Goal: Information Seeking & Learning: Learn about a topic

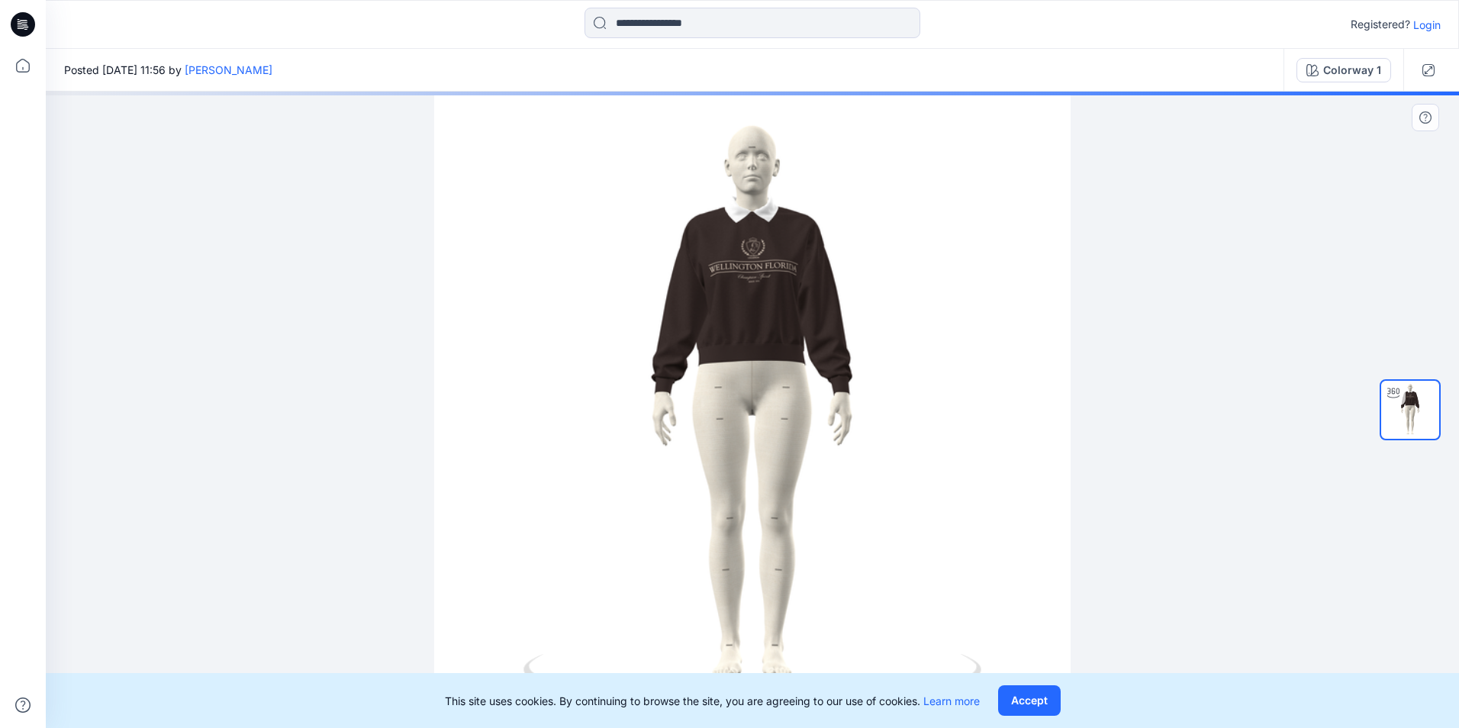
drag, startPoint x: 994, startPoint y: 654, endPoint x: 906, endPoint y: 656, distance: 88.5
click at [906, 656] on div at bounding box center [752, 410] width 1413 height 636
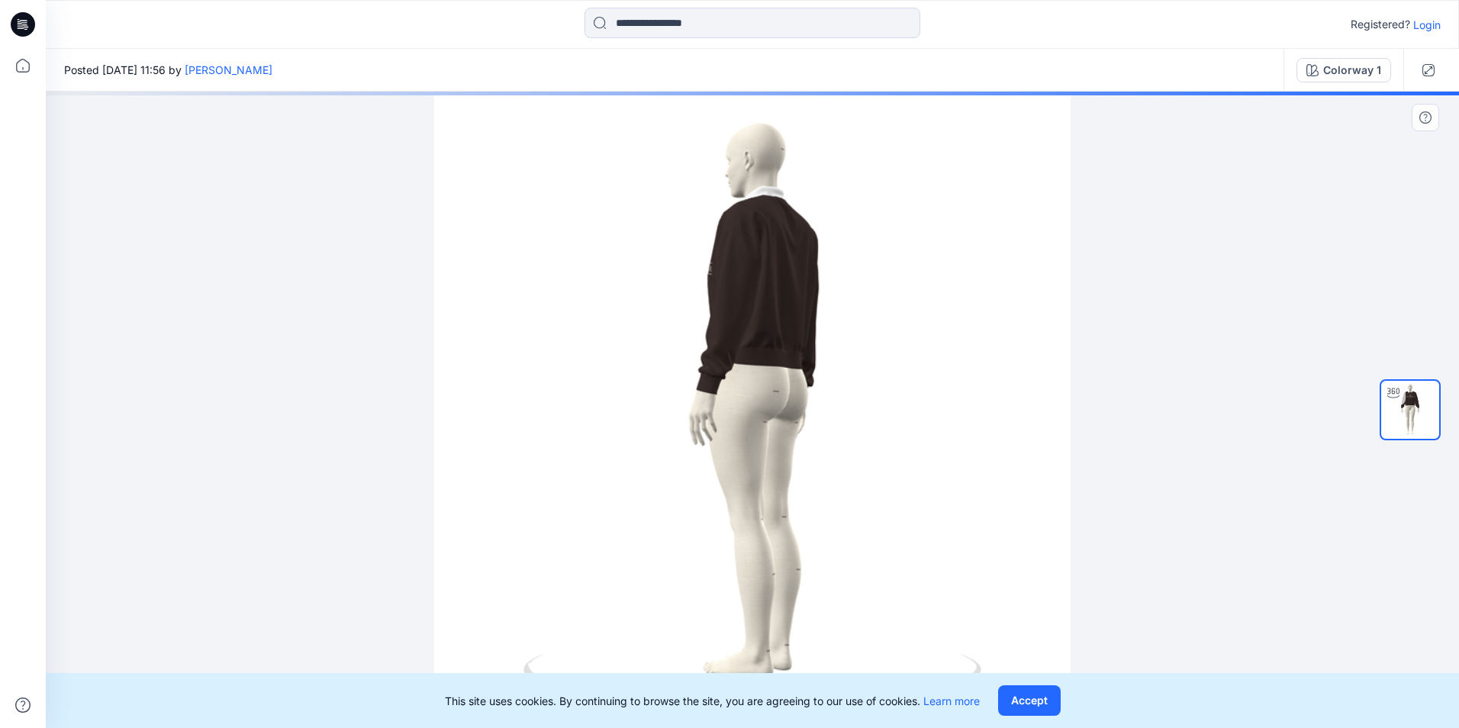
drag, startPoint x: 897, startPoint y: 649, endPoint x: 856, endPoint y: 649, distance: 40.4
click at [856, 649] on div at bounding box center [752, 410] width 1413 height 636
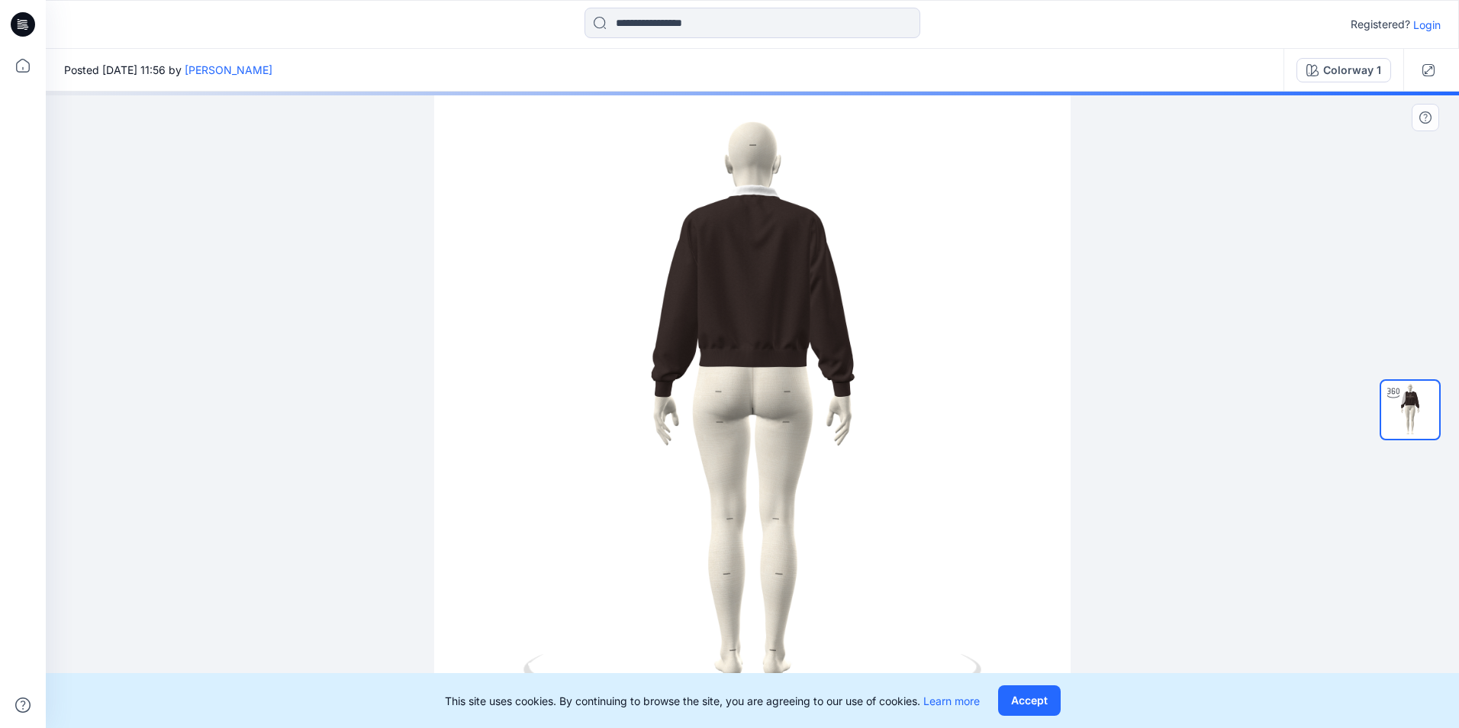
drag, startPoint x: 860, startPoint y: 639, endPoint x: 801, endPoint y: 632, distance: 59.2
click at [794, 639] on div at bounding box center [752, 410] width 1413 height 636
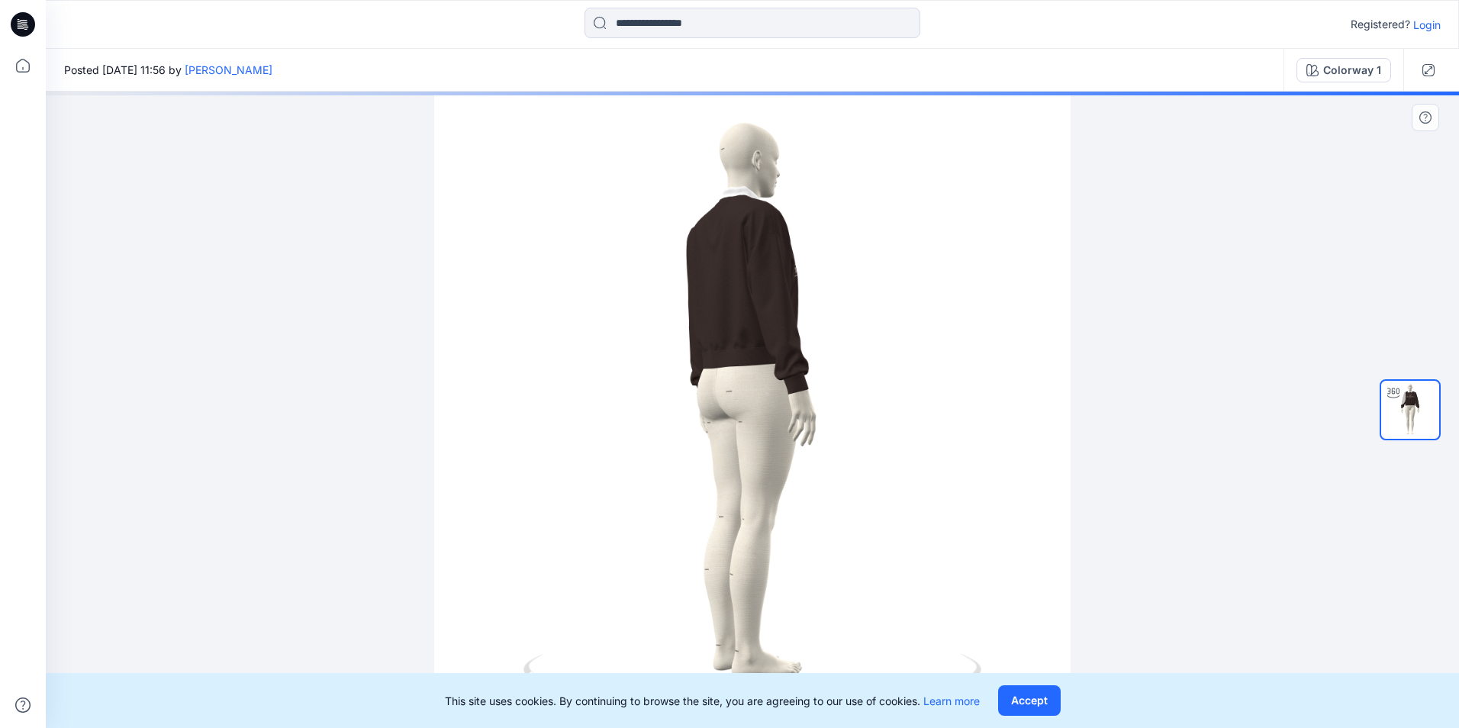
drag, startPoint x: 838, startPoint y: 615, endPoint x: 794, endPoint y: 615, distance: 44.3
click at [794, 615] on div at bounding box center [752, 410] width 1413 height 636
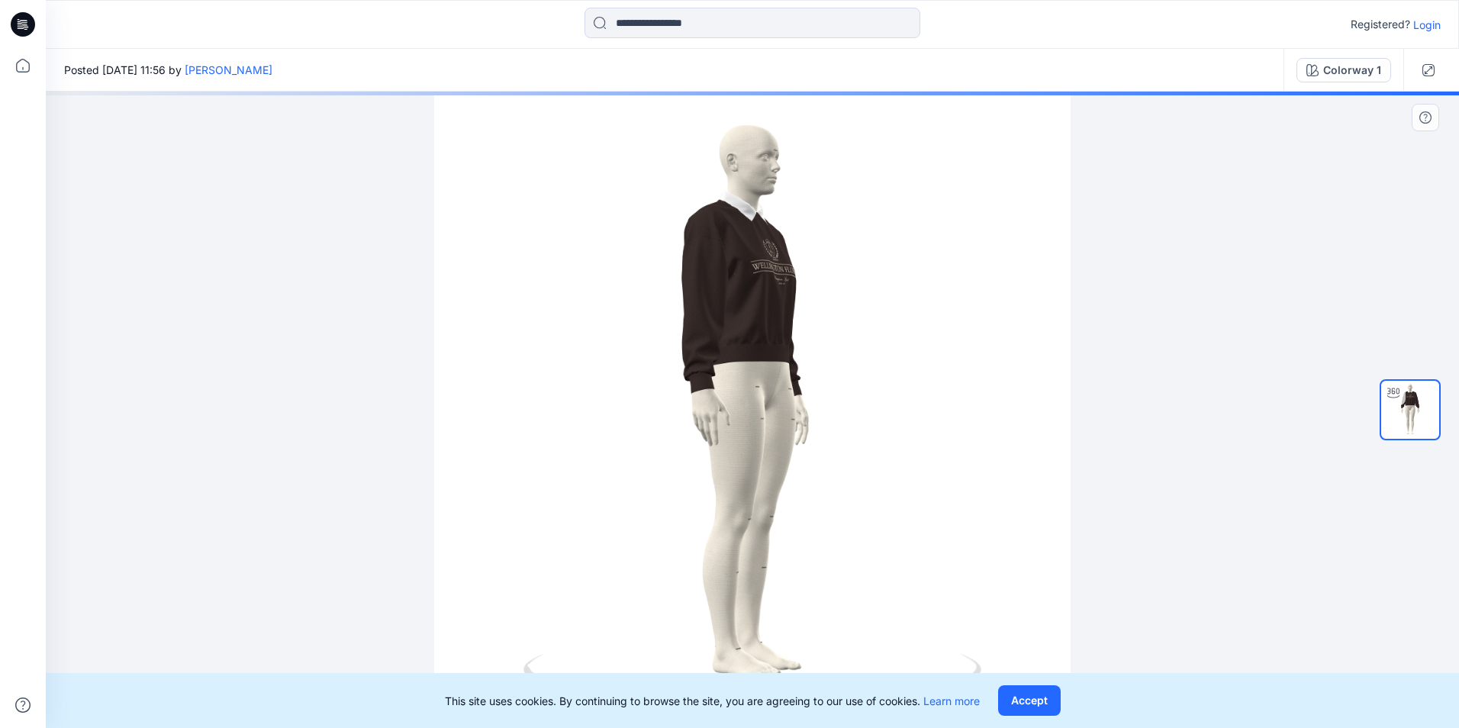
drag, startPoint x: 842, startPoint y: 604, endPoint x: 777, endPoint y: 604, distance: 65.6
click at [777, 604] on div at bounding box center [752, 410] width 1413 height 636
drag, startPoint x: 822, startPoint y: 598, endPoint x: 772, endPoint y: 599, distance: 49.6
click at [772, 599] on div at bounding box center [752, 410] width 1413 height 636
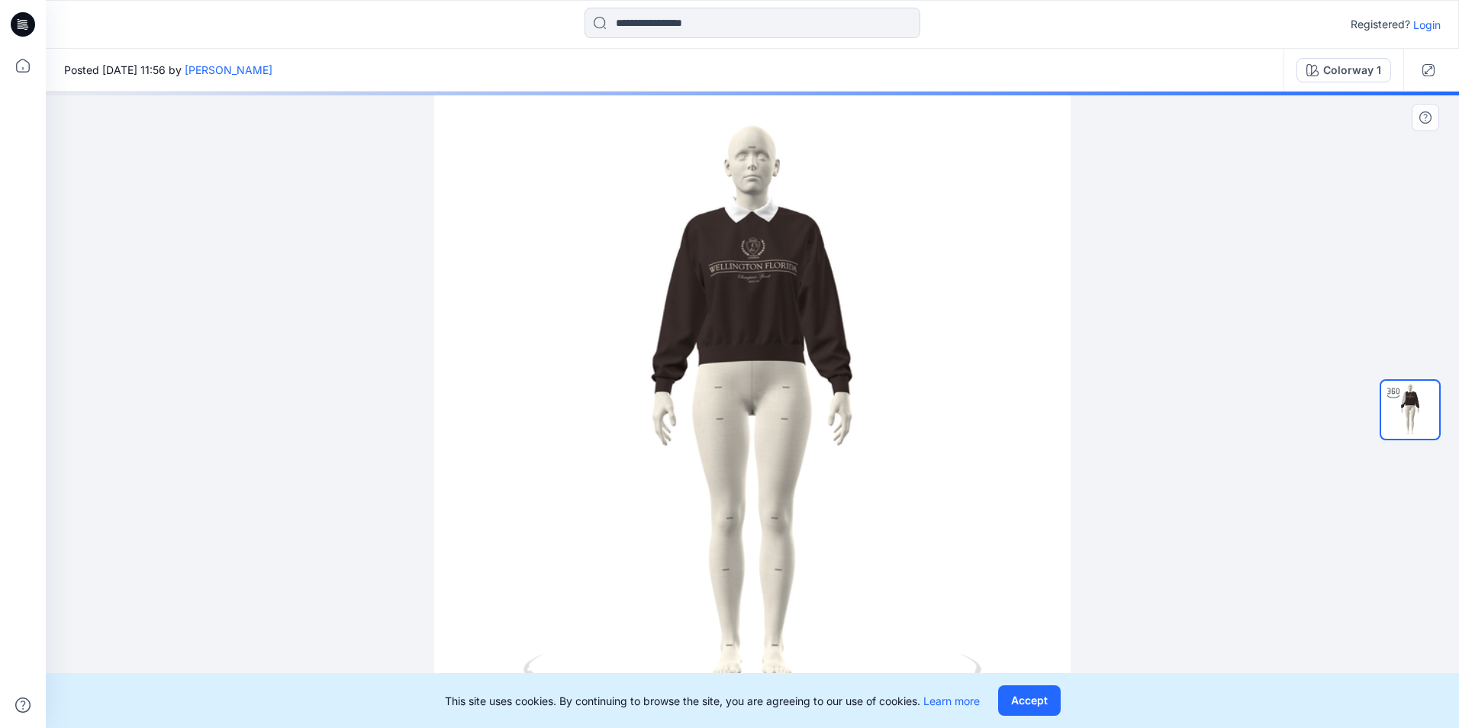
drag, startPoint x: 807, startPoint y: 594, endPoint x: 723, endPoint y: 591, distance: 84.8
click at [722, 592] on div at bounding box center [752, 410] width 1413 height 636
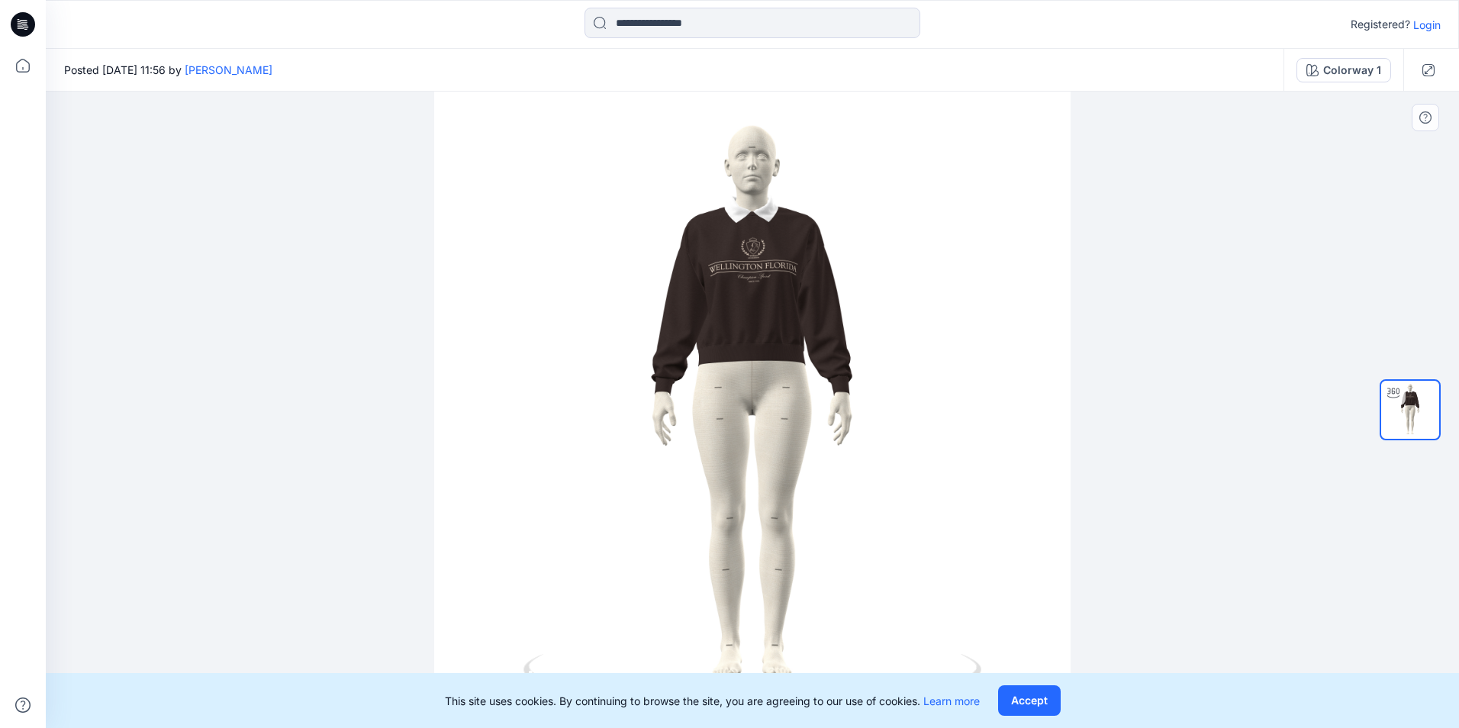
drag, startPoint x: 979, startPoint y: 664, endPoint x: 1022, endPoint y: 664, distance: 42.7
click at [1022, 664] on div at bounding box center [752, 410] width 1413 height 636
click at [1020, 700] on button "Accept" at bounding box center [1029, 700] width 63 height 31
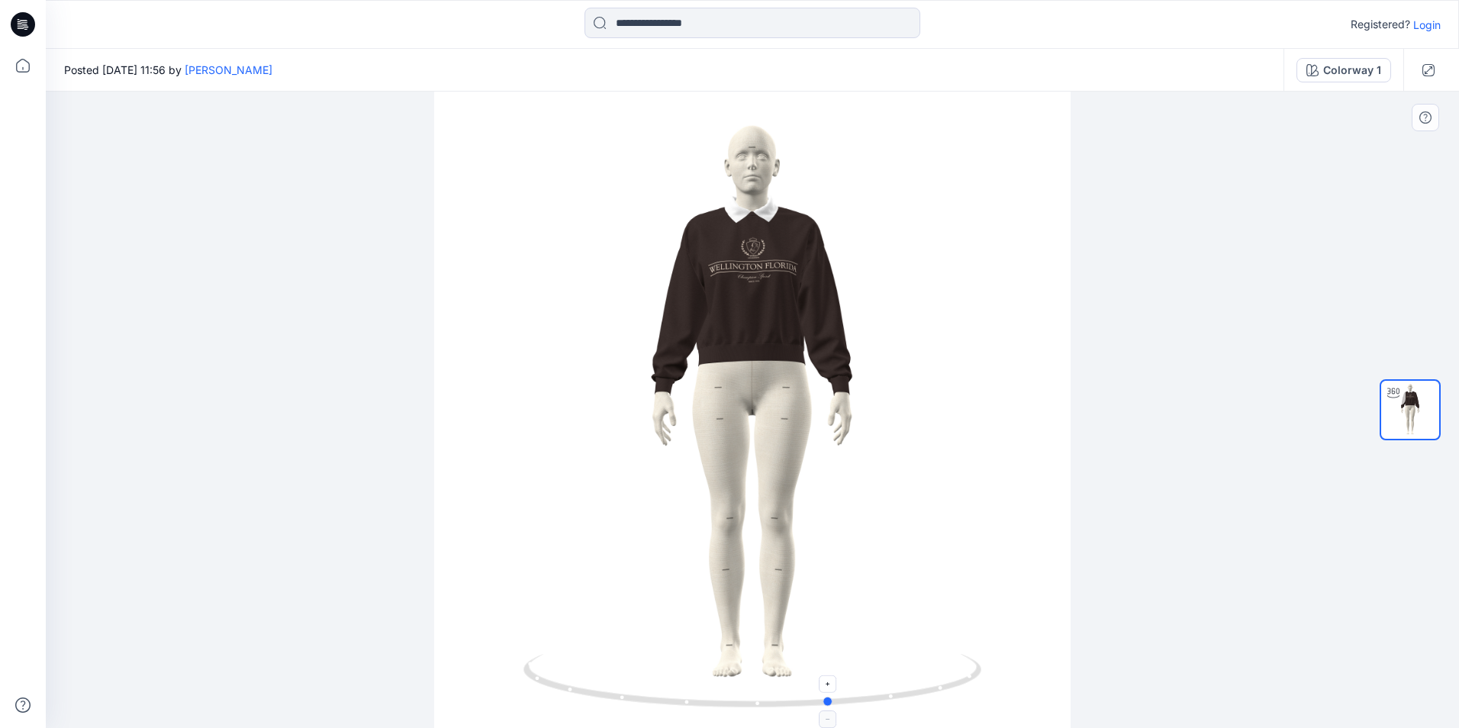
drag, startPoint x: 813, startPoint y: 706, endPoint x: 833, endPoint y: 704, distance: 20.7
click at [833, 704] on icon at bounding box center [754, 682] width 462 height 57
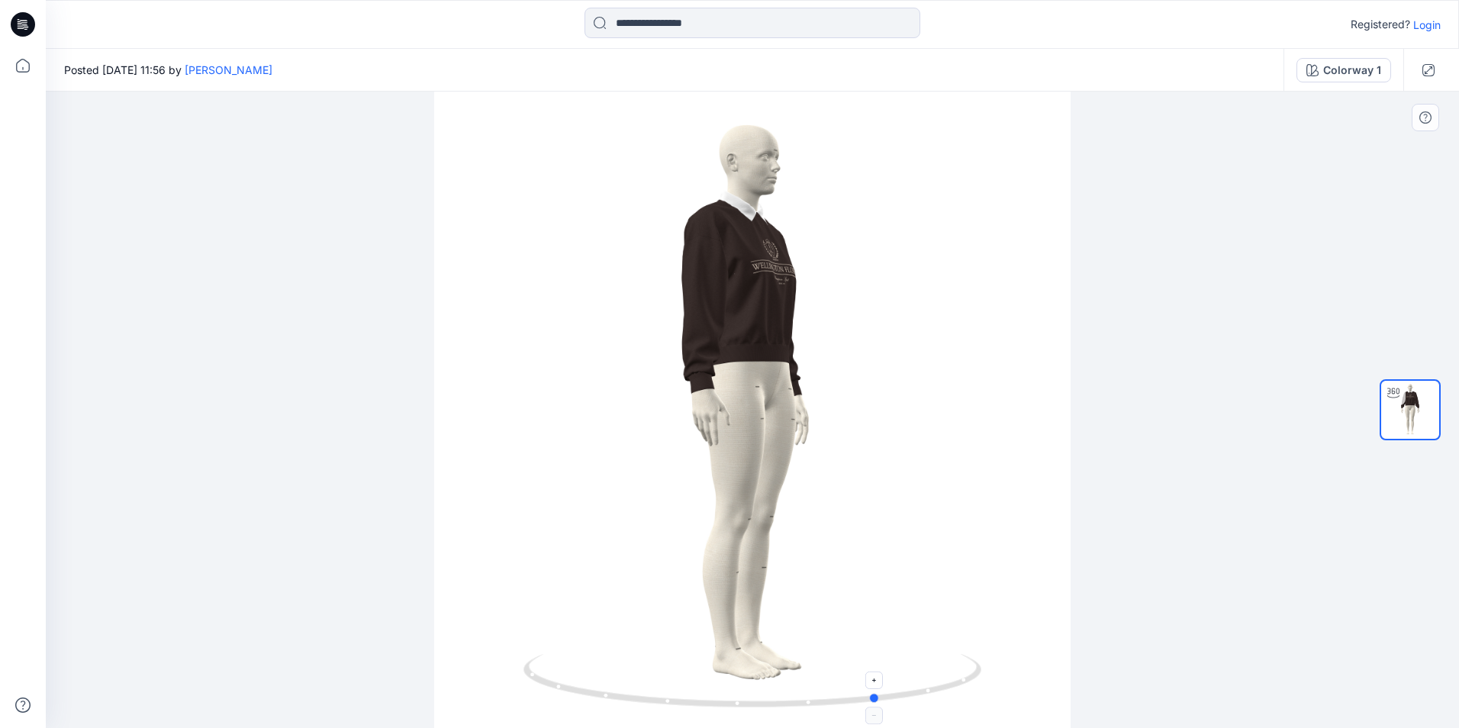
drag, startPoint x: 831, startPoint y: 706, endPoint x: 879, endPoint y: 704, distance: 48.1
click at [879, 704] on icon at bounding box center [754, 682] width 462 height 57
drag, startPoint x: 879, startPoint y: 704, endPoint x: 893, endPoint y: 701, distance: 13.9
click at [893, 701] on icon at bounding box center [754, 682] width 462 height 57
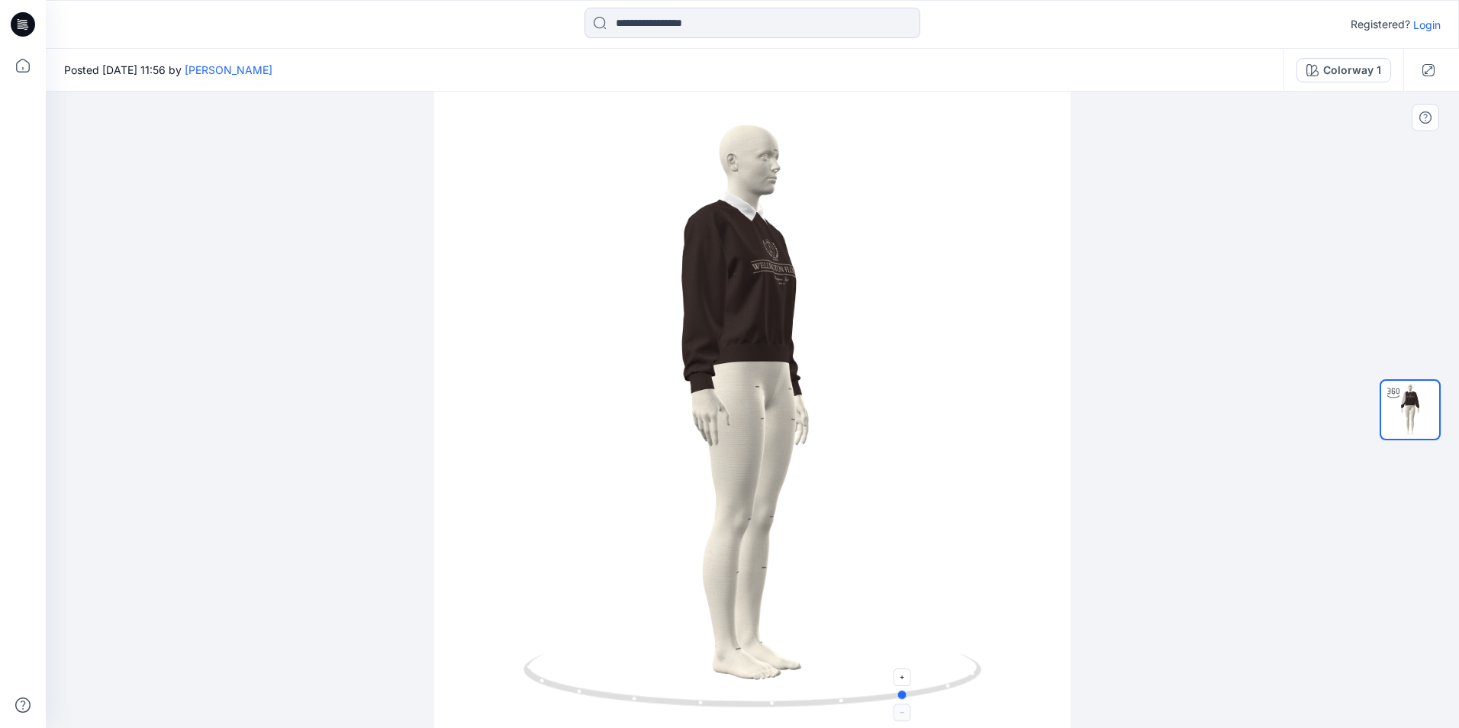
drag, startPoint x: 889, startPoint y: 701, endPoint x: 905, endPoint y: 701, distance: 16.0
click at [905, 701] on icon at bounding box center [754, 682] width 462 height 57
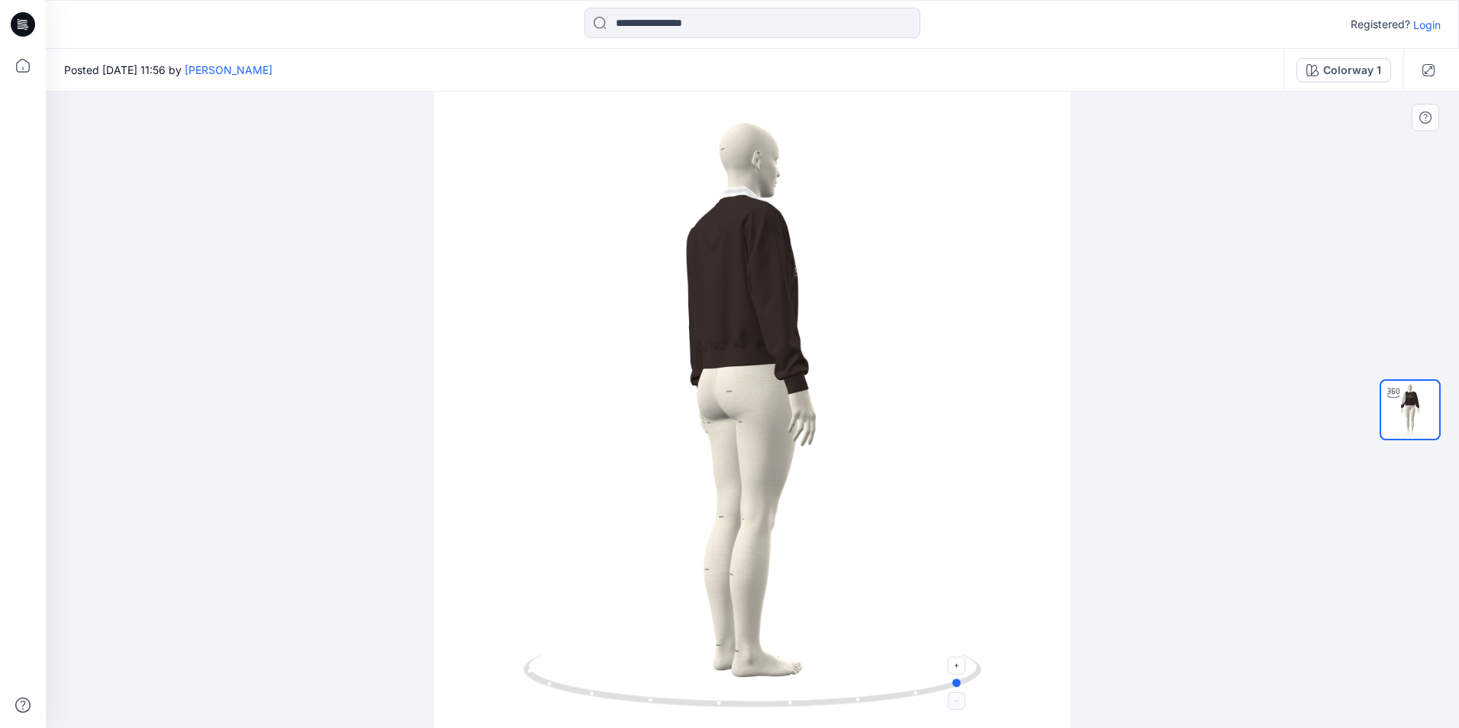
drag, startPoint x: 905, startPoint y: 700, endPoint x: 961, endPoint y: 699, distance: 55.7
click at [961, 699] on icon at bounding box center [754, 682] width 462 height 57
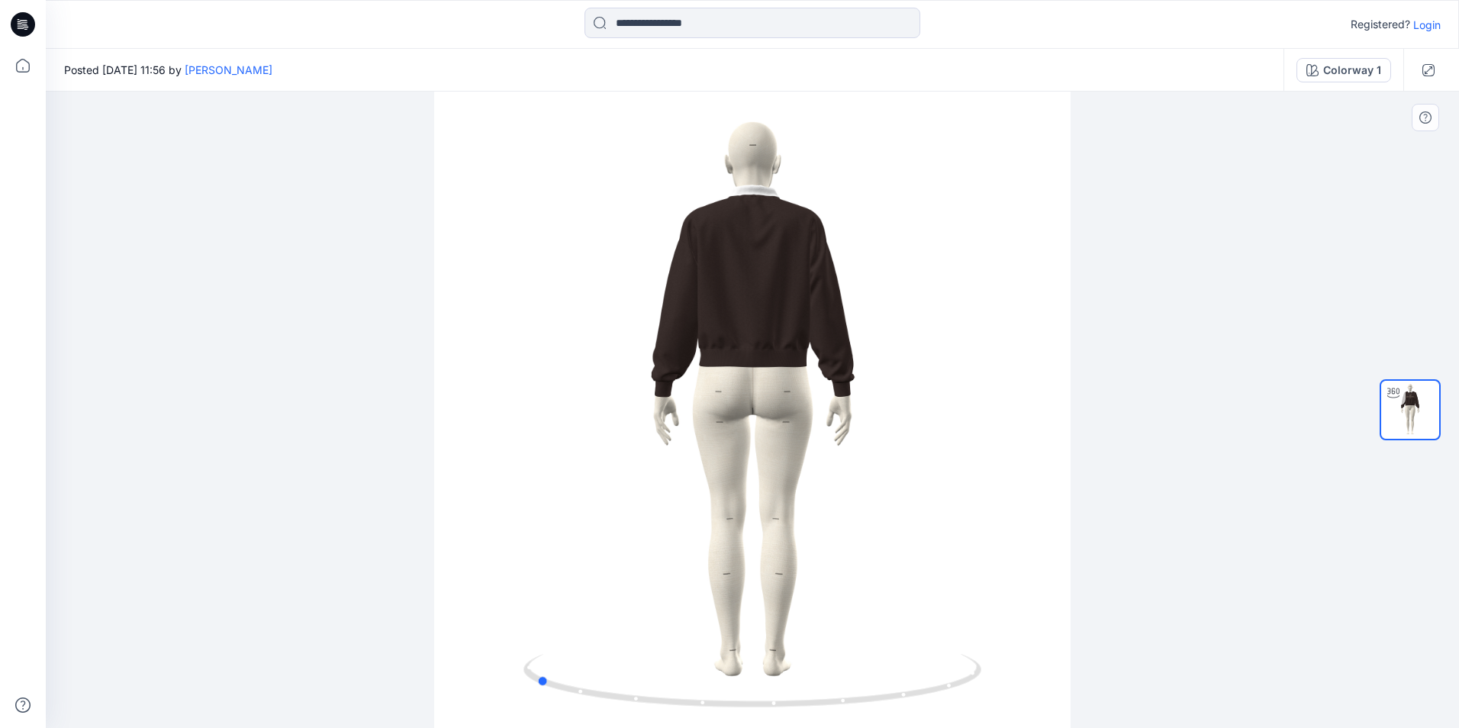
drag, startPoint x: 959, startPoint y: 687, endPoint x: 988, endPoint y: 678, distance: 30.4
click at [988, 678] on div at bounding box center [752, 410] width 1413 height 636
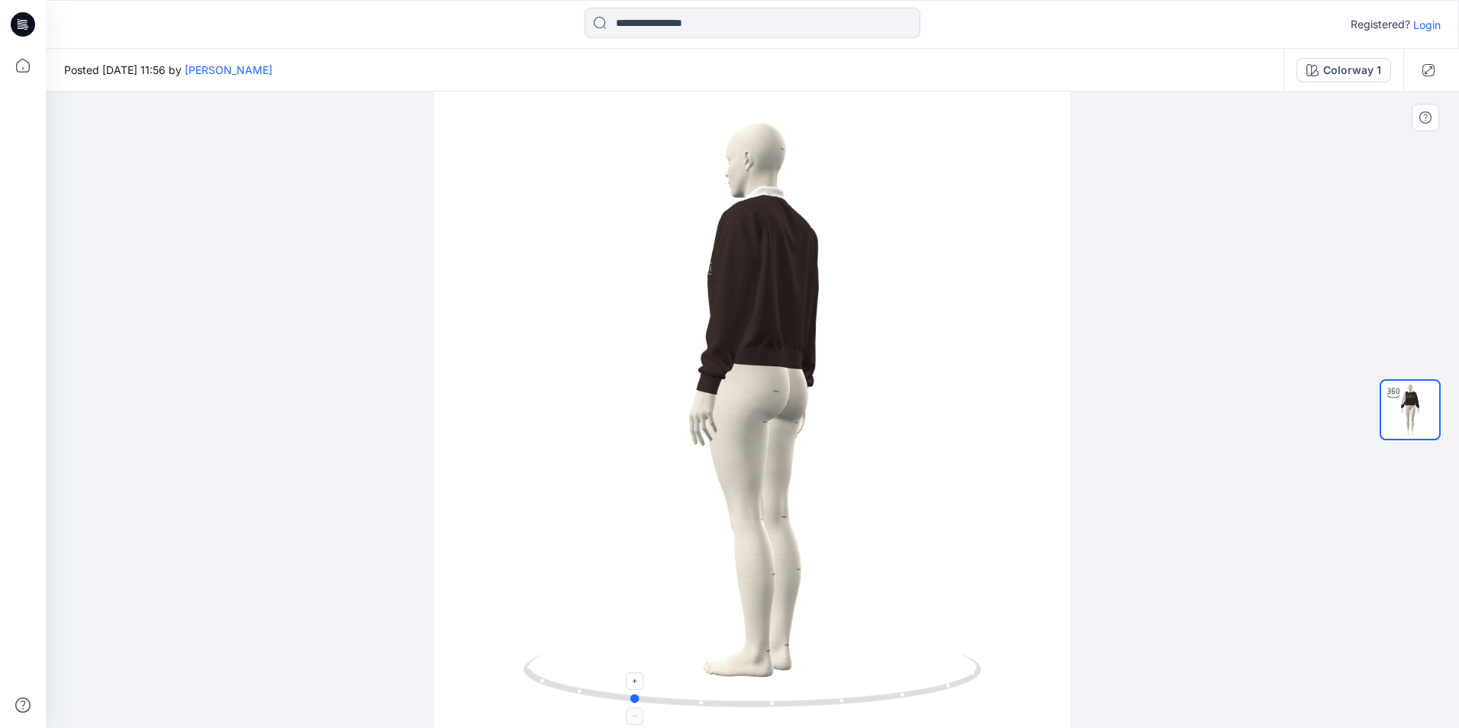
drag, startPoint x: 543, startPoint y: 684, endPoint x: 638, endPoint y: 697, distance: 96.2
click at [638, 697] on circle at bounding box center [635, 698] width 9 height 9
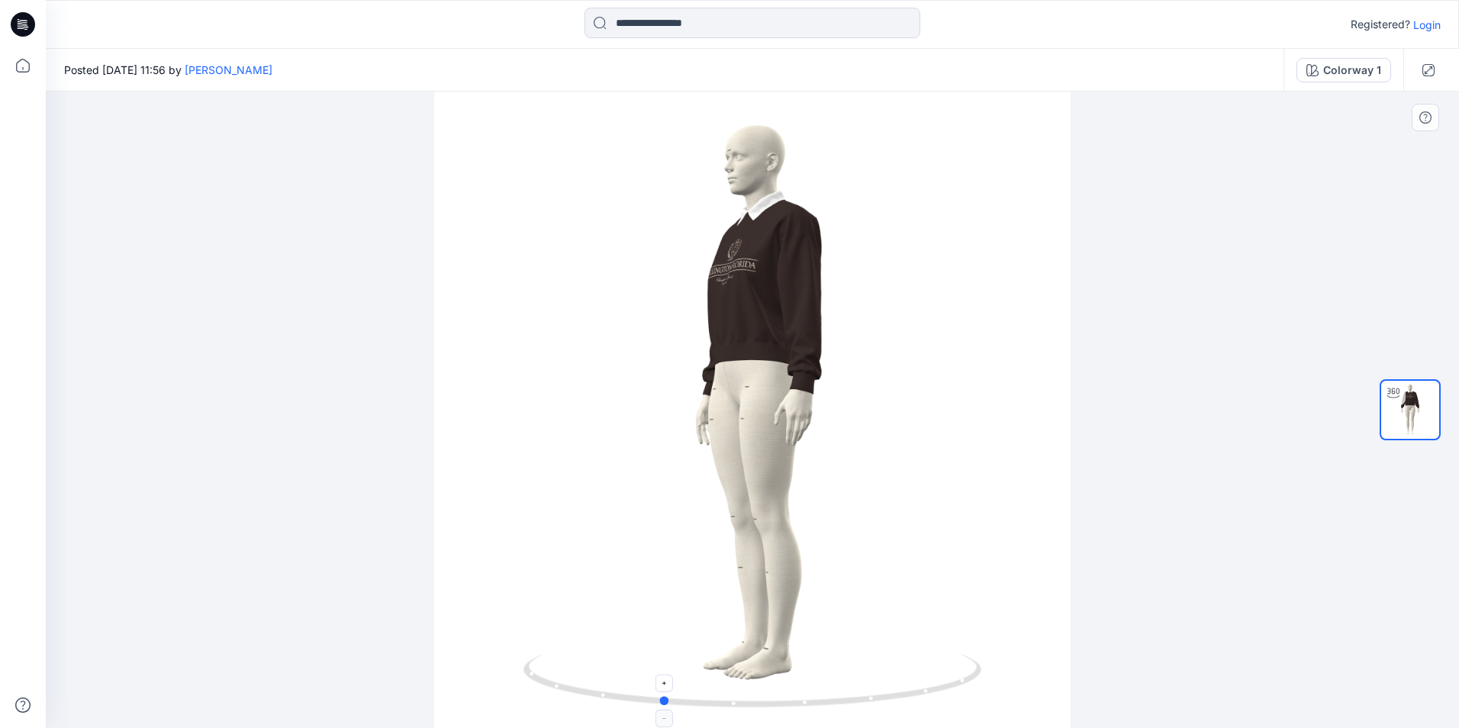
drag, startPoint x: 635, startPoint y: 698, endPoint x: 665, endPoint y: 701, distance: 30.6
click at [665, 701] on circle at bounding box center [664, 700] width 9 height 9
drag, startPoint x: 666, startPoint y: 705, endPoint x: 688, endPoint y: 705, distance: 22.1
click at [688, 705] on circle at bounding box center [685, 701] width 9 height 9
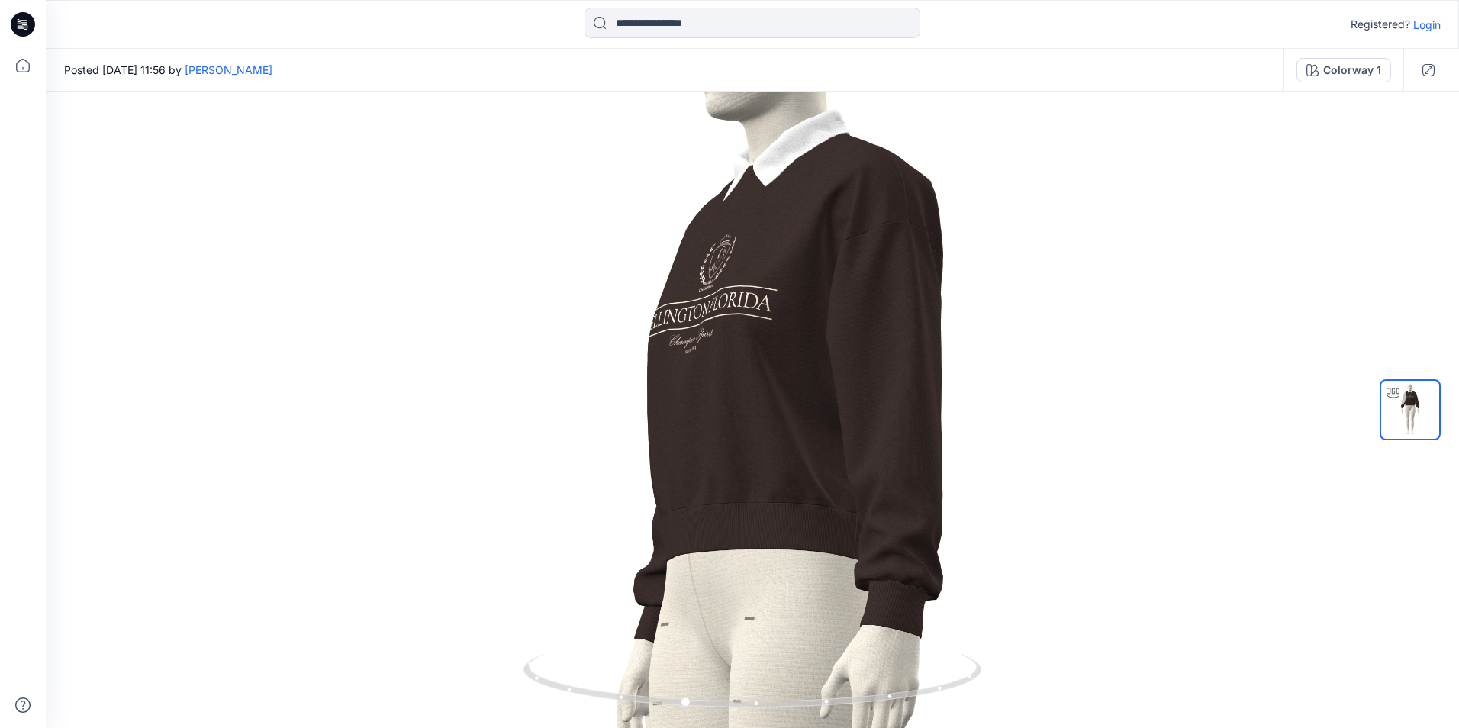
drag, startPoint x: 820, startPoint y: 475, endPoint x: 829, endPoint y: 755, distance: 280.2
click at [829, 727] on html "Registered? Login Posted [DATE] 11:56 by Ezgi Bingöl Colorway 1 Colorway 1 Load…" at bounding box center [729, 364] width 1459 height 728
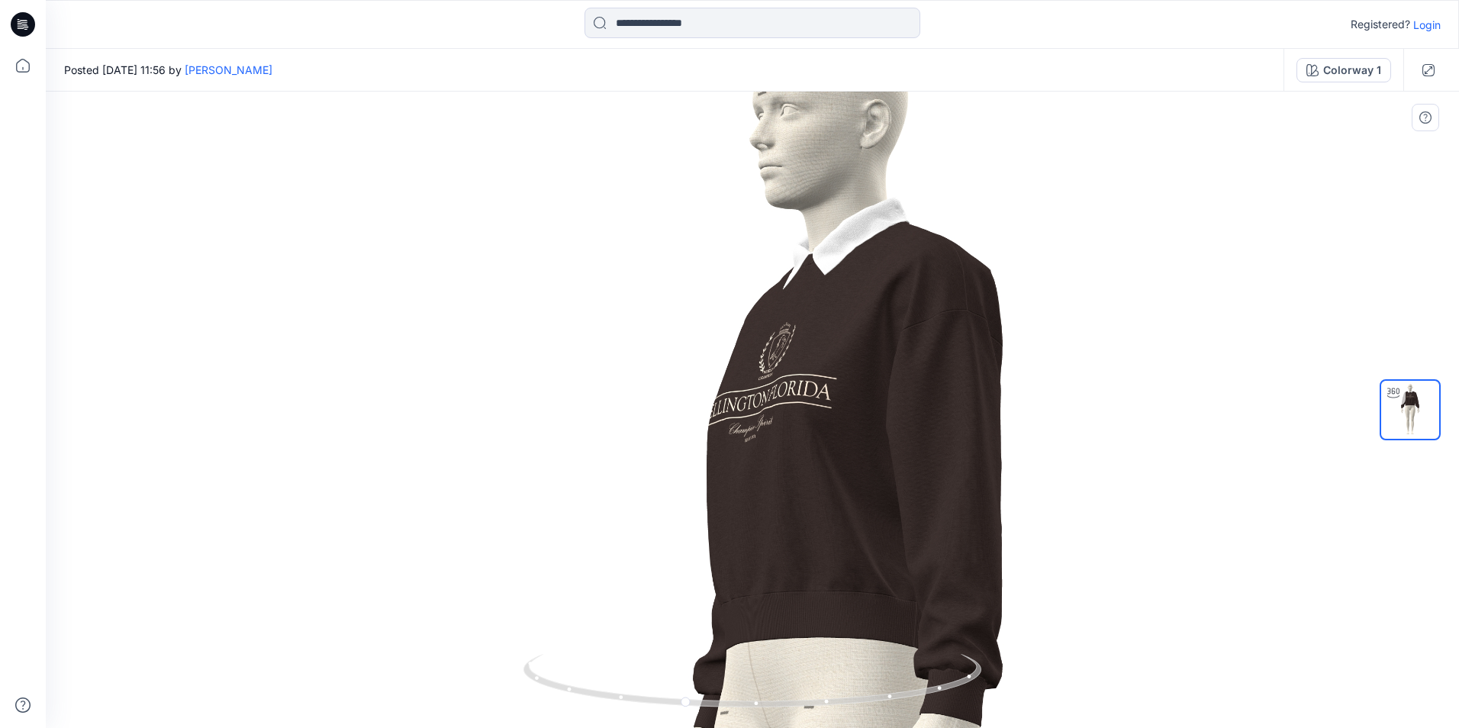
drag, startPoint x: 814, startPoint y: 636, endPoint x: 873, endPoint y: 712, distance: 96.3
click at [873, 712] on div at bounding box center [752, 410] width 1413 height 636
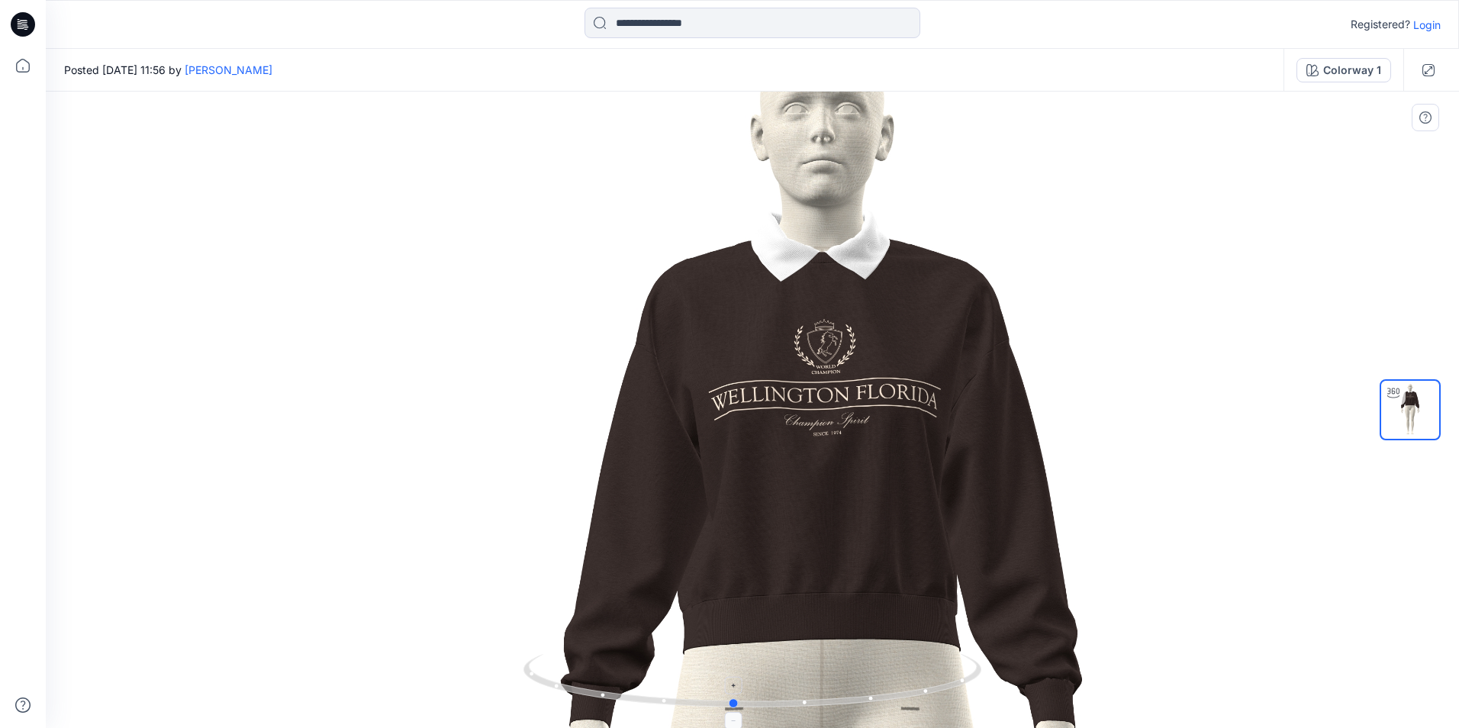
drag, startPoint x: 687, startPoint y: 706, endPoint x: 736, endPoint y: 707, distance: 49.6
click at [736, 707] on circle at bounding box center [734, 703] width 9 height 9
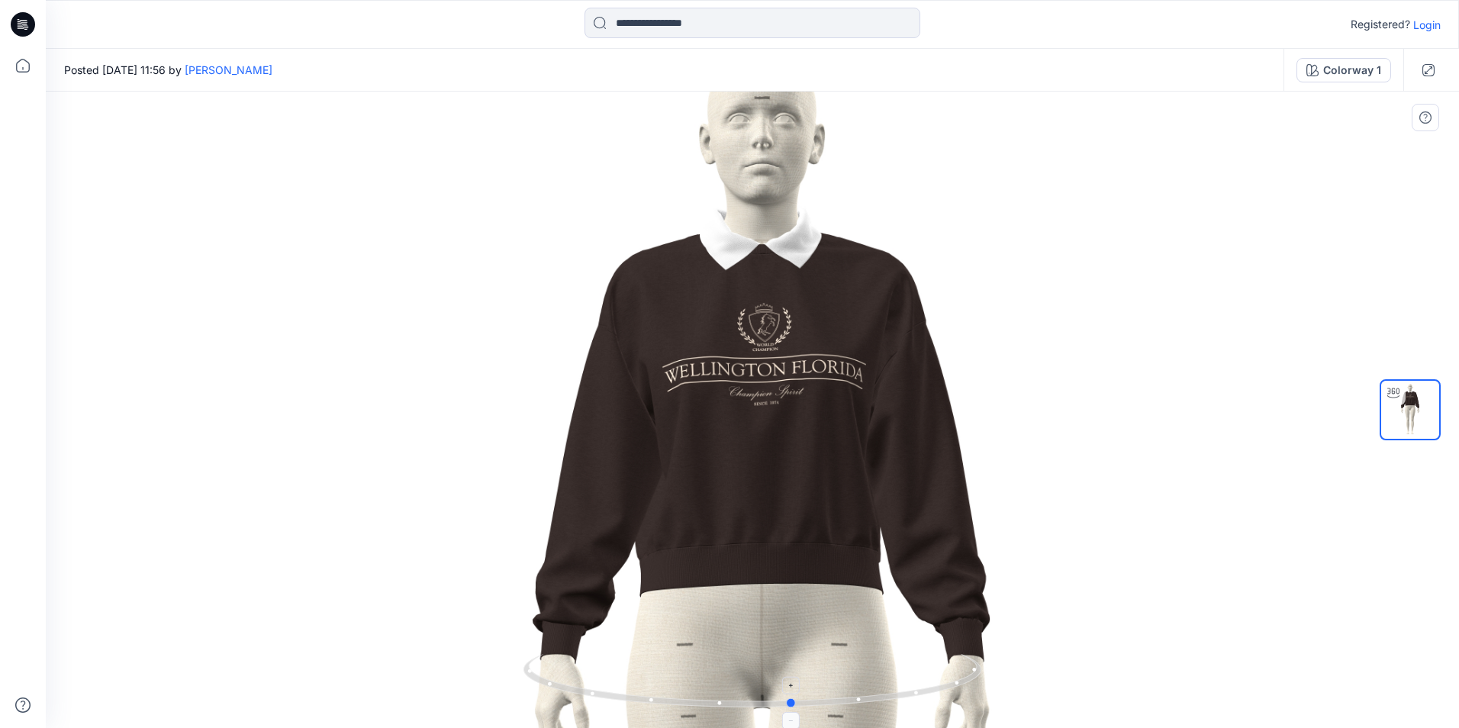
drag, startPoint x: 736, startPoint y: 707, endPoint x: 796, endPoint y: 709, distance: 59.5
click at [796, 709] on icon at bounding box center [754, 682] width 462 height 57
drag, startPoint x: 793, startPoint y: 707, endPoint x: 836, endPoint y: 707, distance: 43.5
click at [836, 707] on icon at bounding box center [754, 682] width 462 height 57
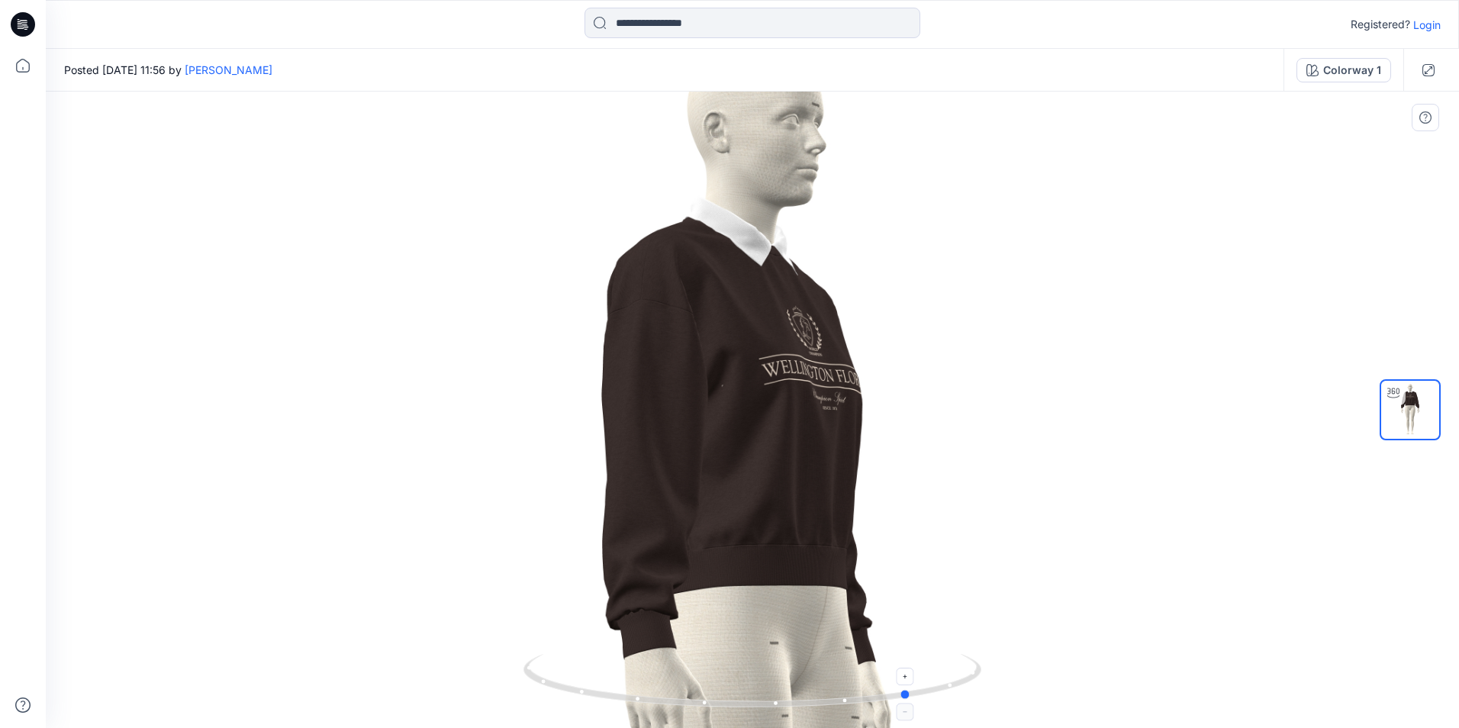
drag, startPoint x: 836, startPoint y: 707, endPoint x: 911, endPoint y: 704, distance: 74.9
click at [911, 704] on icon at bounding box center [754, 682] width 462 height 57
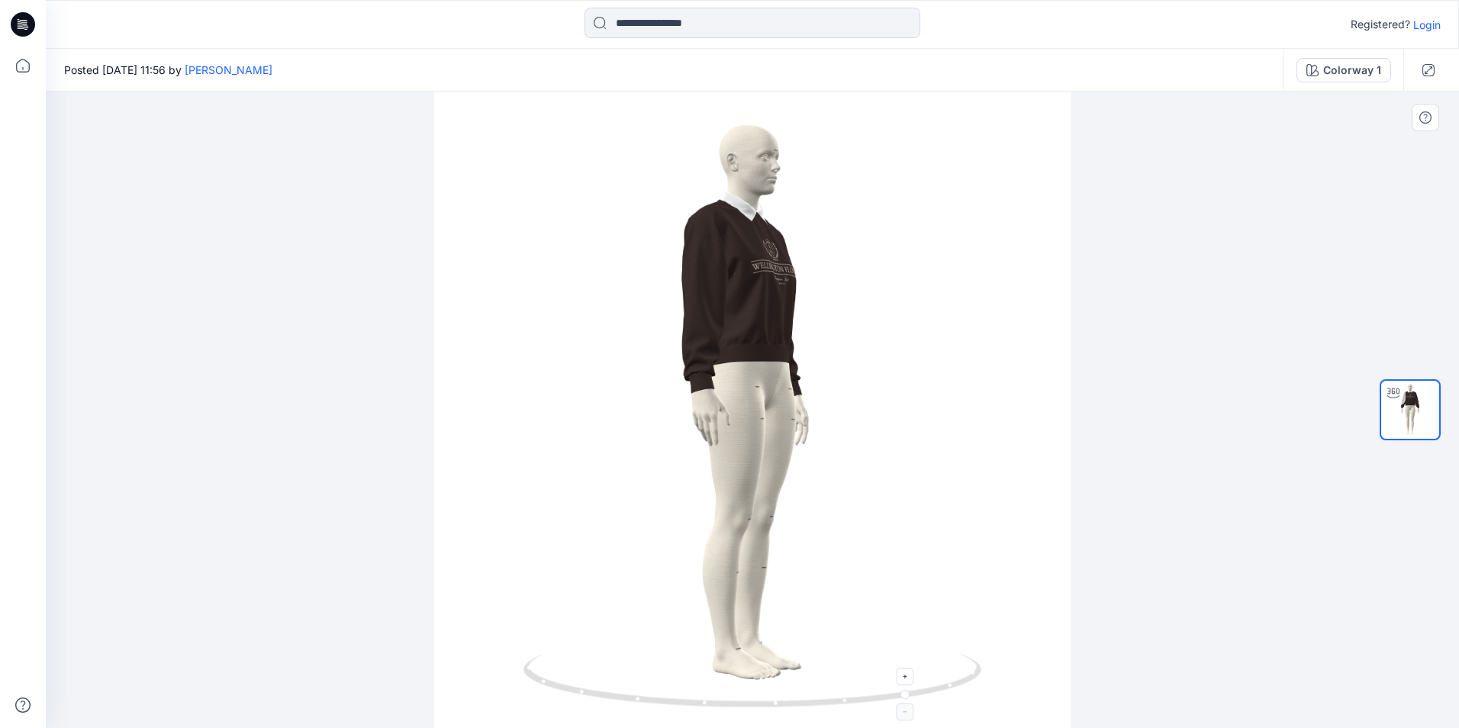
drag, startPoint x: 909, startPoint y: 704, endPoint x: 923, endPoint y: 704, distance: 14.5
click at [923, 704] on icon at bounding box center [754, 682] width 462 height 57
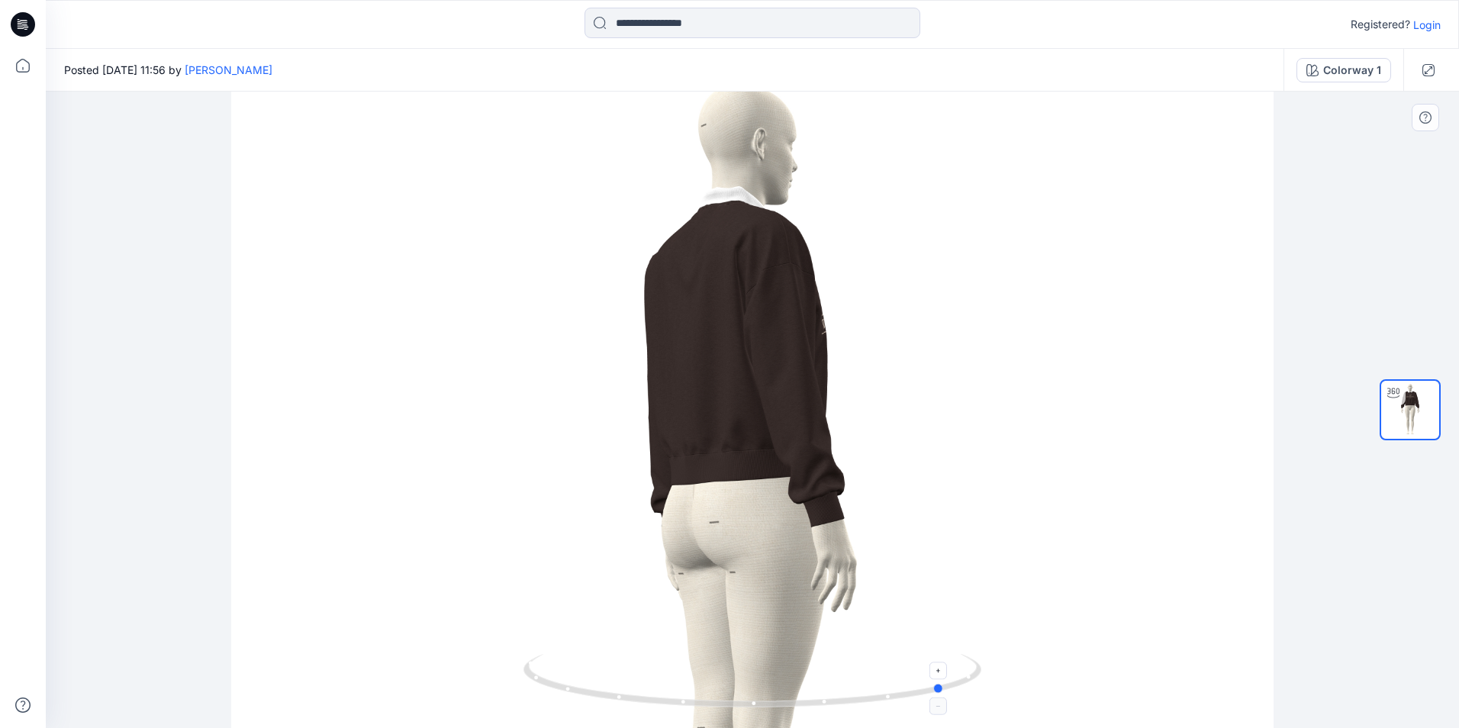
drag, startPoint x: 907, startPoint y: 701, endPoint x: 942, endPoint y: 698, distance: 34.5
click at [942, 698] on icon at bounding box center [754, 682] width 462 height 57
drag, startPoint x: 941, startPoint y: 691, endPoint x: 970, endPoint y: 691, distance: 29.0
click at [970, 691] on icon at bounding box center [754, 682] width 462 height 57
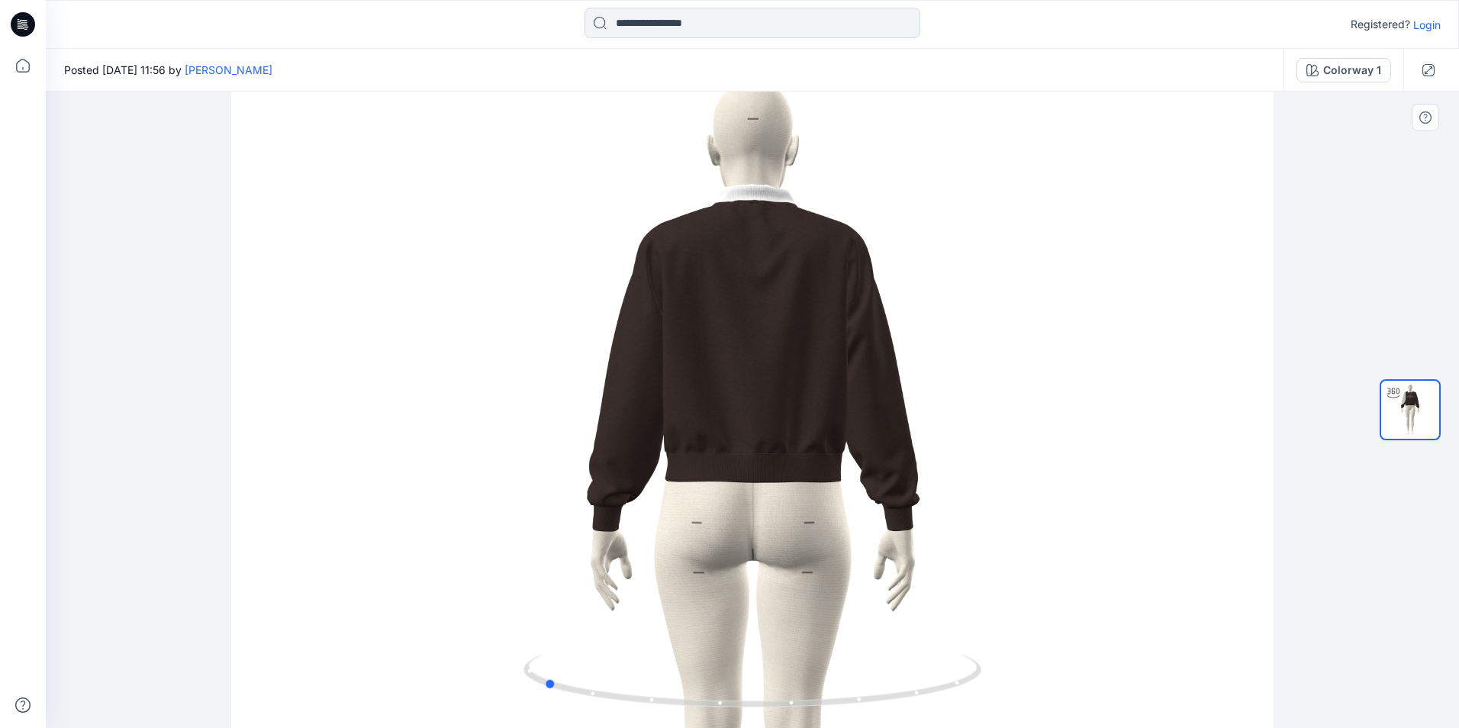
drag, startPoint x: 968, startPoint y: 677, endPoint x: 994, endPoint y: 672, distance: 27.1
click at [994, 672] on div at bounding box center [752, 410] width 1413 height 636
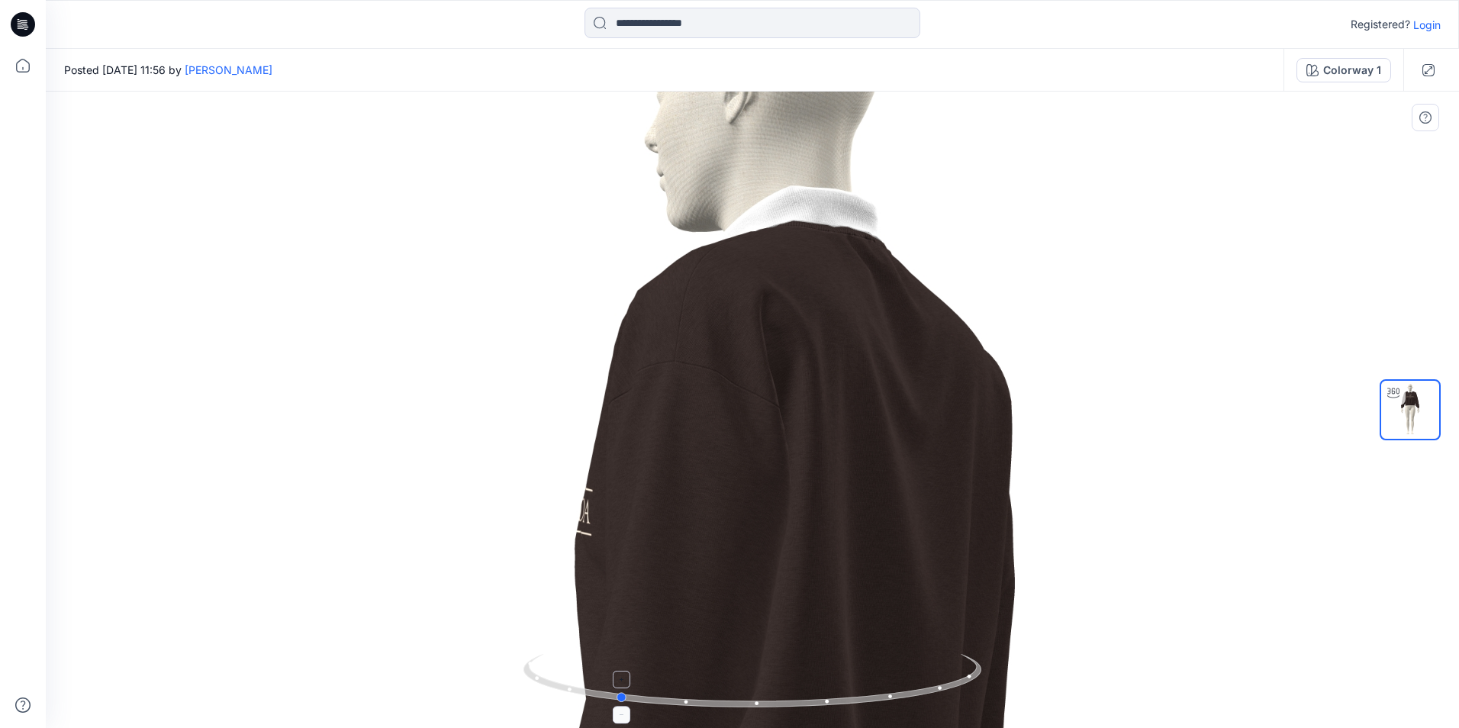
drag, startPoint x: 790, startPoint y: 707, endPoint x: 864, endPoint y: 696, distance: 74.8
click at [864, 696] on icon at bounding box center [754, 682] width 462 height 57
drag, startPoint x: 864, startPoint y: 696, endPoint x: 884, endPoint y: 692, distance: 20.2
click at [884, 692] on icon at bounding box center [754, 682] width 462 height 57
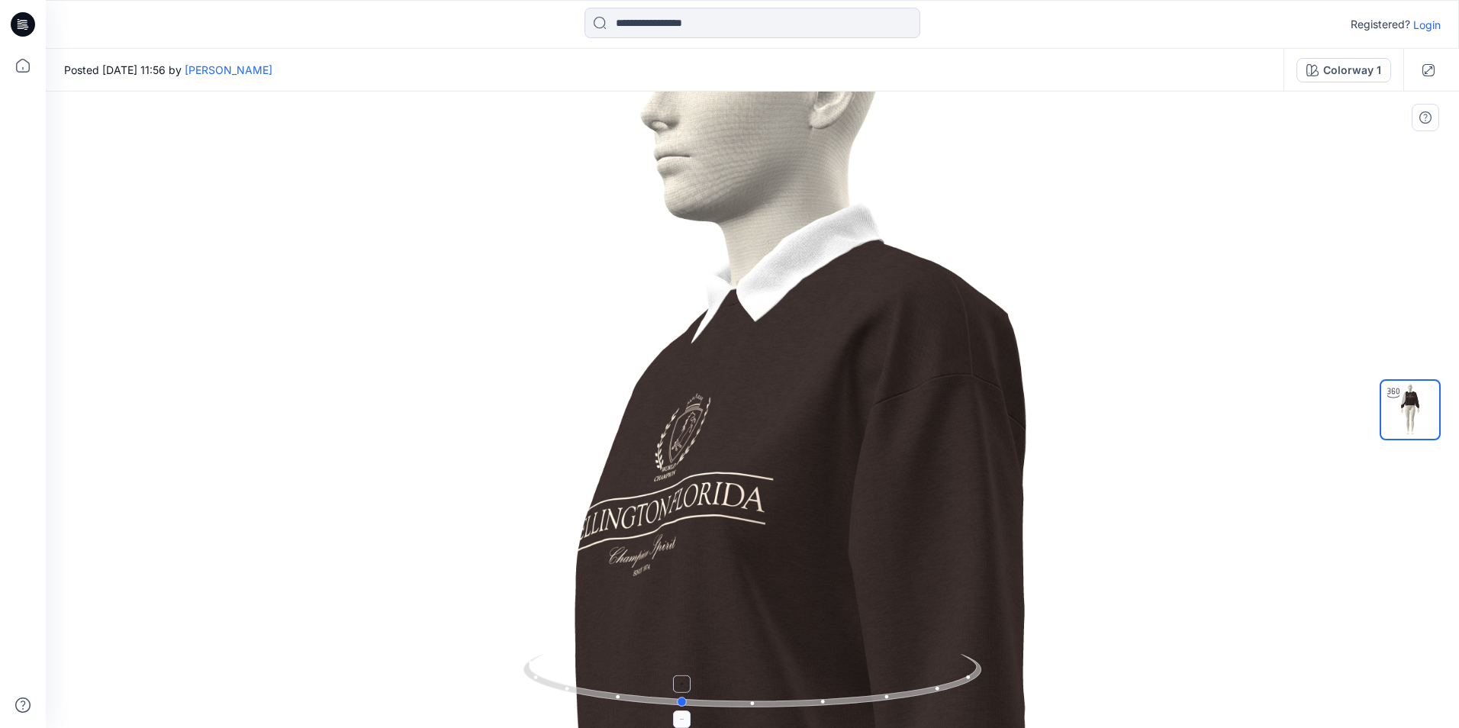
drag, startPoint x: 849, startPoint y: 707, endPoint x: 891, endPoint y: 706, distance: 42.8
click at [891, 706] on icon at bounding box center [754, 682] width 462 height 57
drag, startPoint x: 891, startPoint y: 706, endPoint x: 928, endPoint y: 701, distance: 37.0
click at [928, 701] on icon at bounding box center [754, 682] width 462 height 57
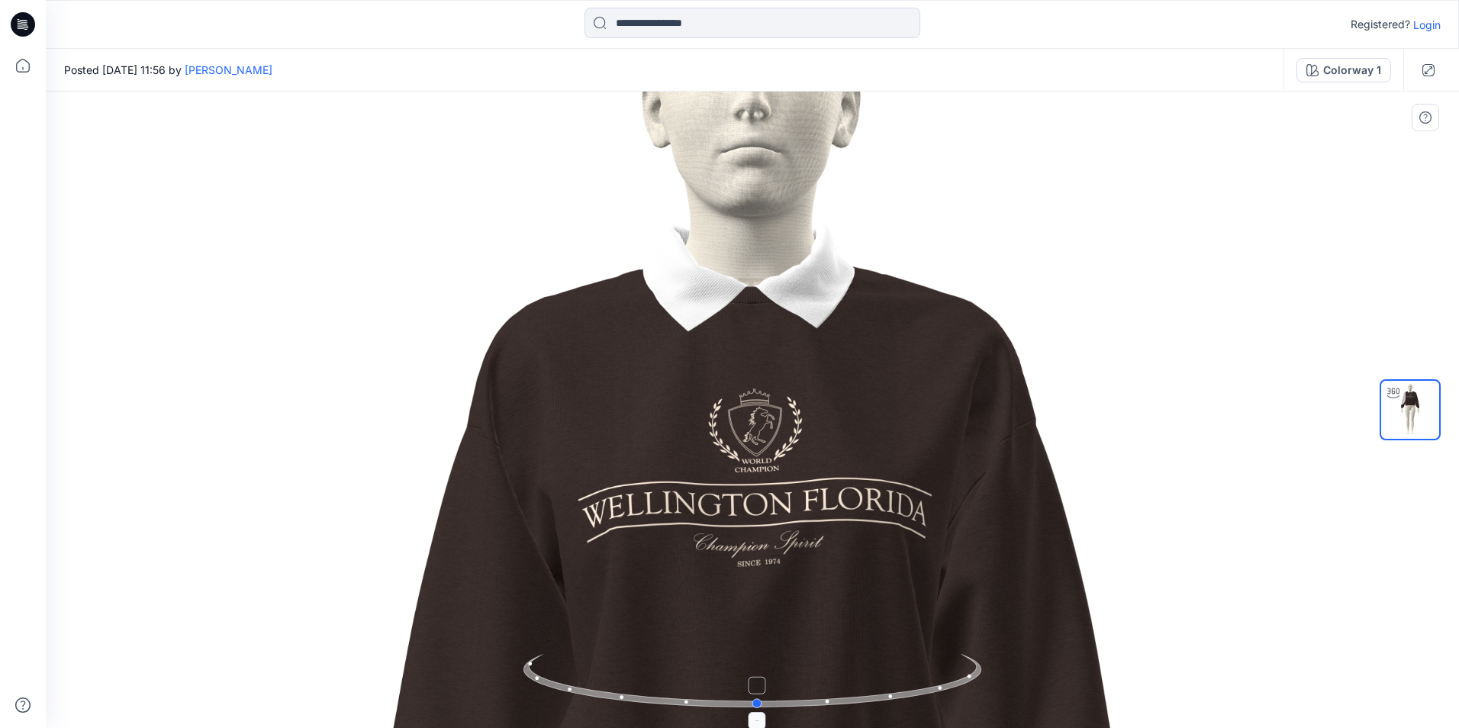
drag, startPoint x: 917, startPoint y: 701, endPoint x: 958, endPoint y: 698, distance: 41.3
click at [958, 698] on icon at bounding box center [754, 682] width 462 height 57
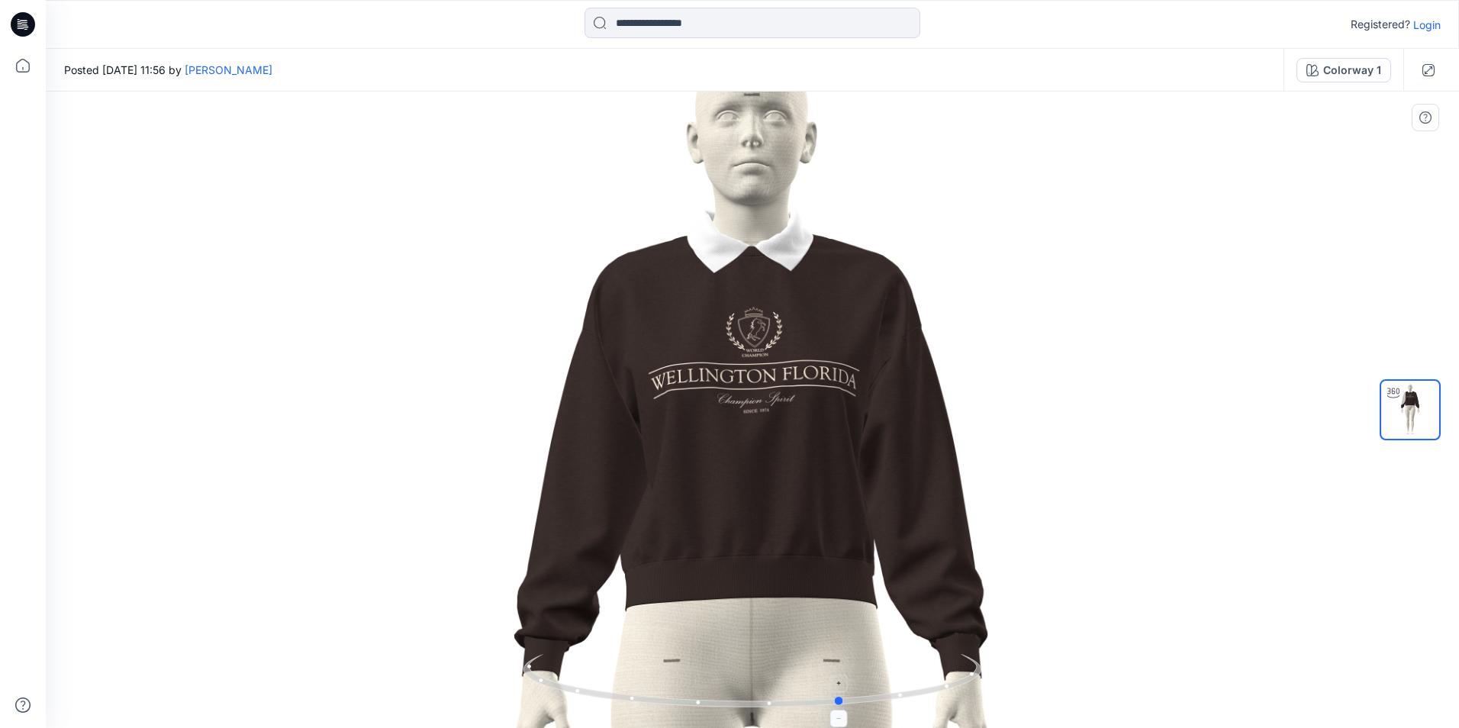
drag, startPoint x: 760, startPoint y: 705, endPoint x: 864, endPoint y: 697, distance: 104.1
click at [864, 697] on icon at bounding box center [754, 682] width 462 height 57
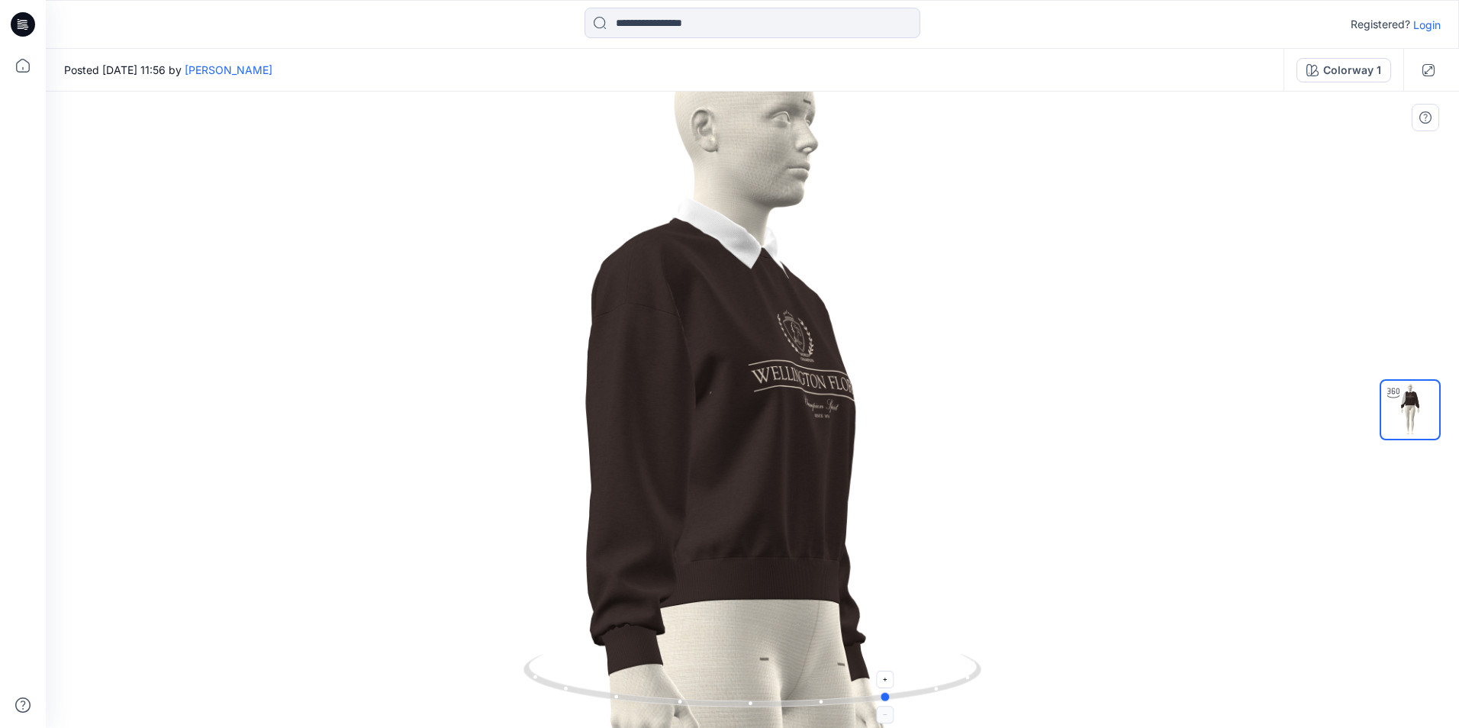
drag, startPoint x: 860, startPoint y: 707, endPoint x: 889, endPoint y: 704, distance: 29.1
click at [889, 704] on icon at bounding box center [754, 682] width 462 height 57
drag, startPoint x: 888, startPoint y: 701, endPoint x: 906, endPoint y: 707, distance: 18.6
click at [906, 707] on icon at bounding box center [754, 682] width 462 height 57
click at [999, 564] on img at bounding box center [752, 713] width 1500 height 1500
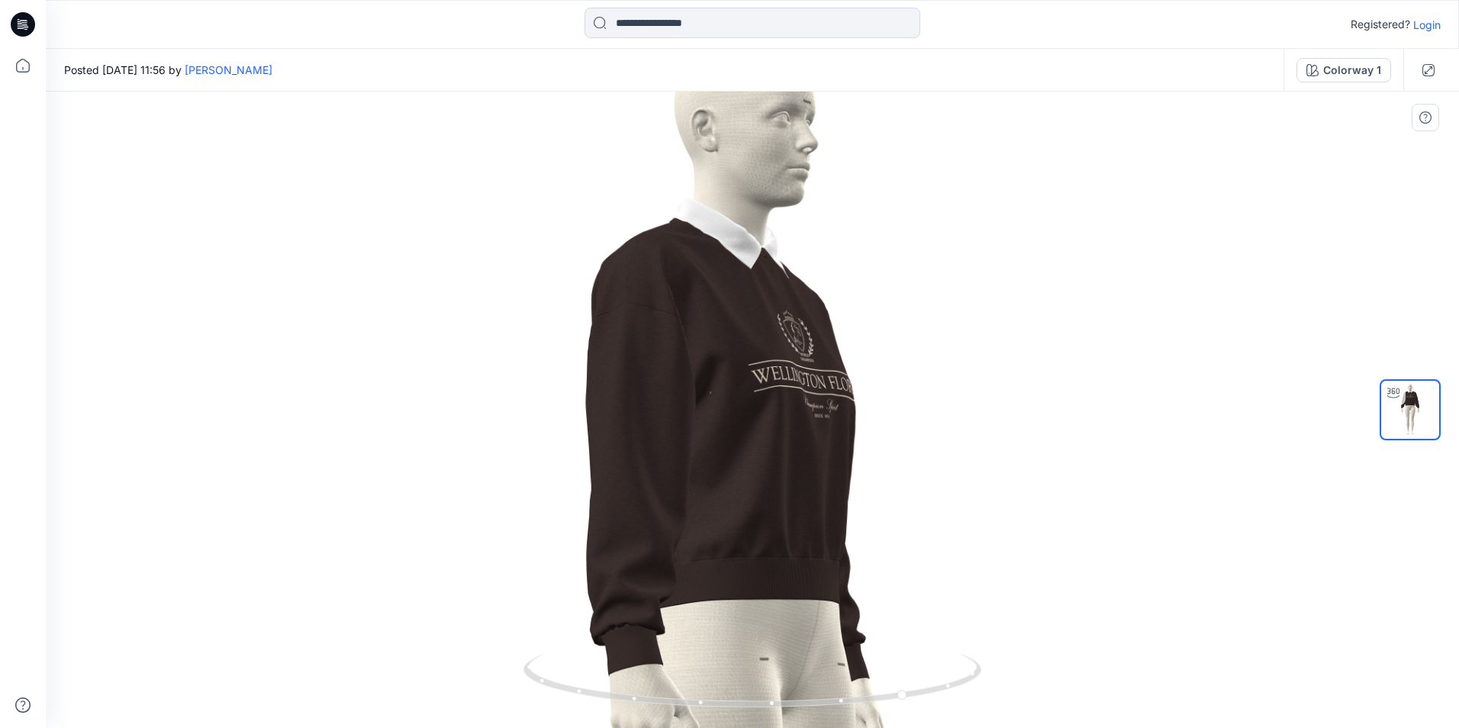
click at [393, 263] on img at bounding box center [752, 713] width 1500 height 1500
click at [778, 709] on icon at bounding box center [754, 682] width 462 height 57
click at [982, 676] on icon at bounding box center [754, 682] width 462 height 57
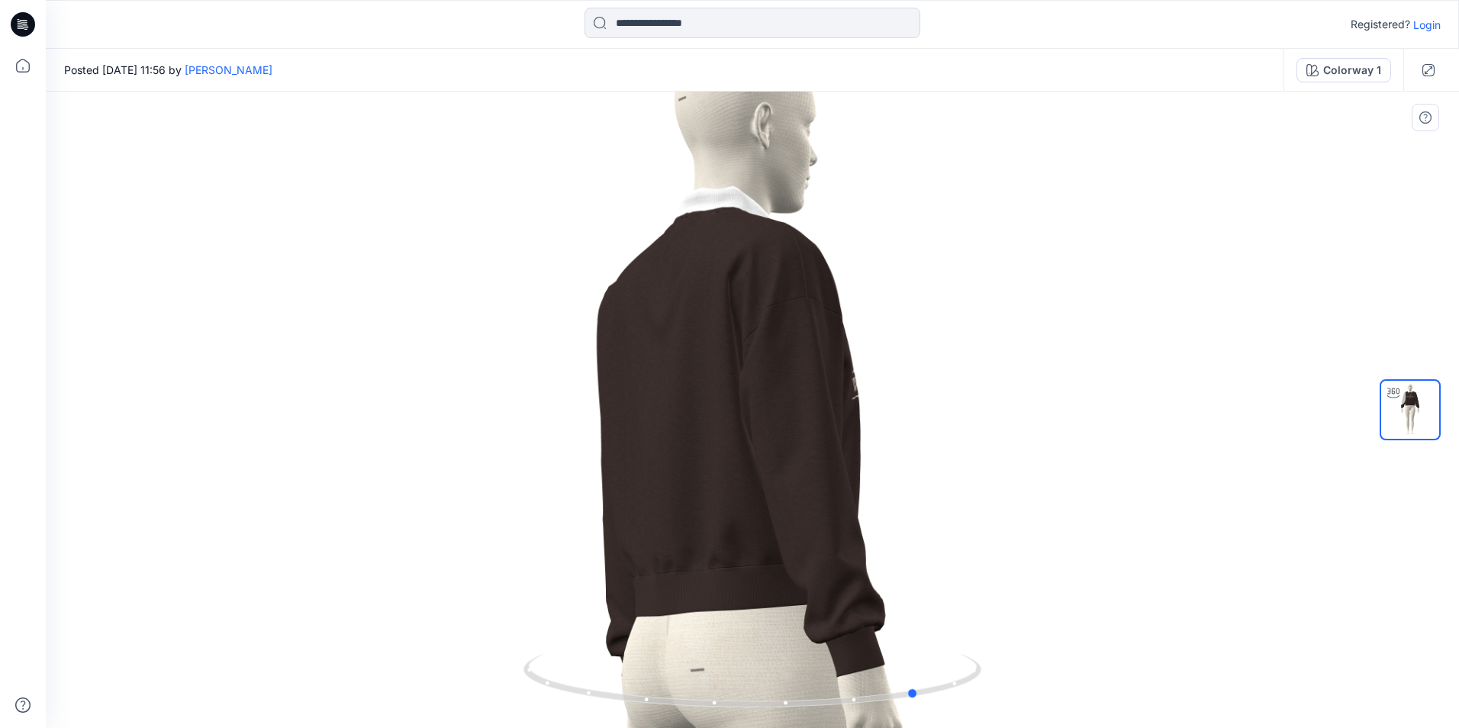
click at [987, 670] on div at bounding box center [752, 410] width 1413 height 636
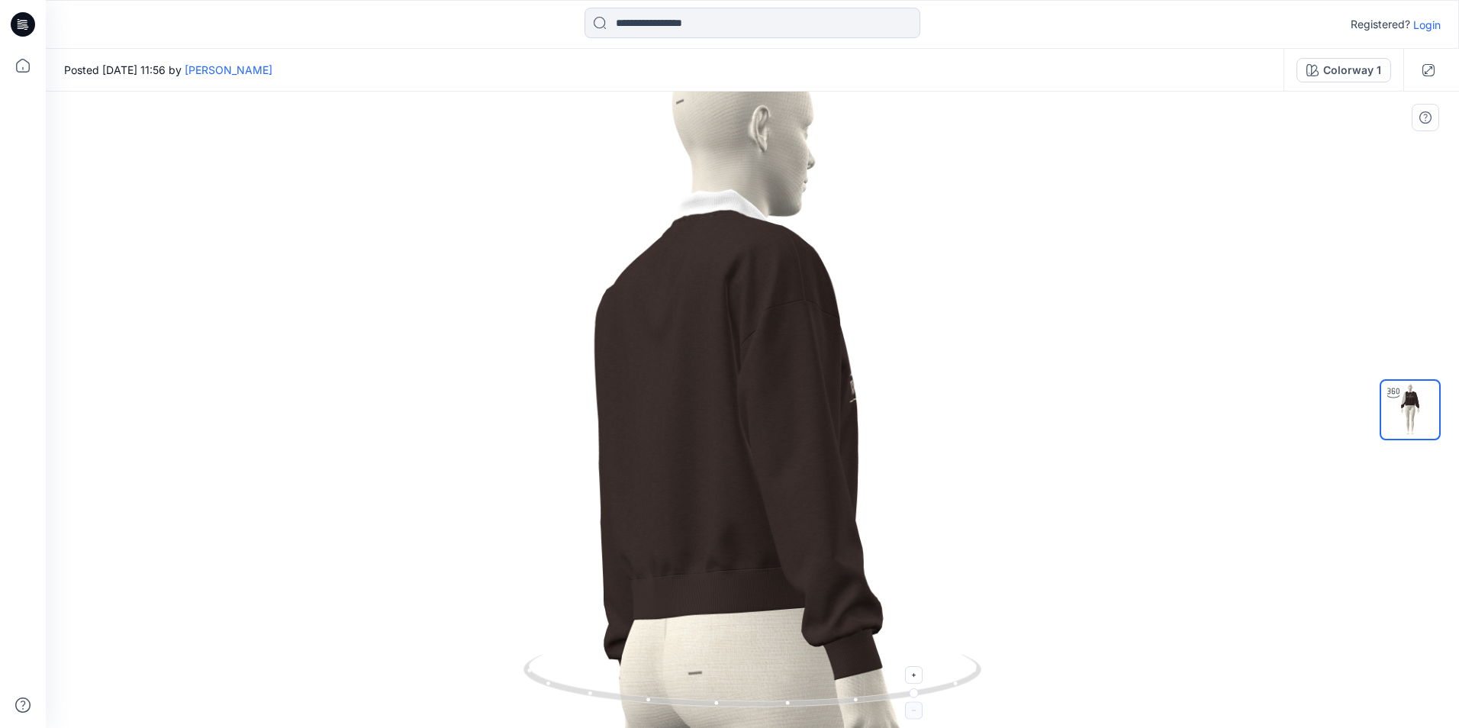
click at [984, 675] on div at bounding box center [752, 410] width 1413 height 636
click at [981, 679] on icon at bounding box center [754, 682] width 462 height 57
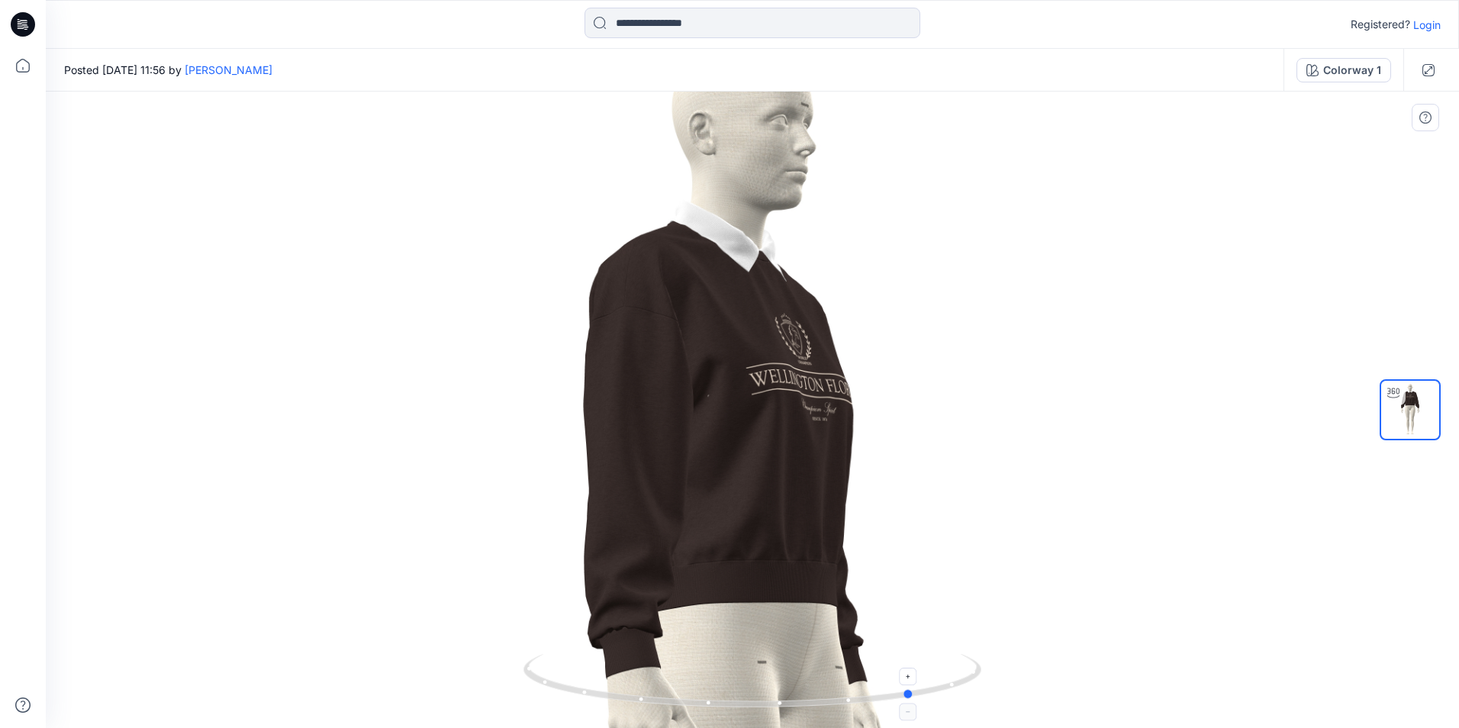
click at [978, 683] on icon at bounding box center [754, 682] width 462 height 57
click at [978, 682] on icon at bounding box center [754, 682] width 462 height 57
click at [914, 699] on icon at bounding box center [754, 682] width 462 height 57
click at [783, 710] on icon at bounding box center [754, 682] width 462 height 57
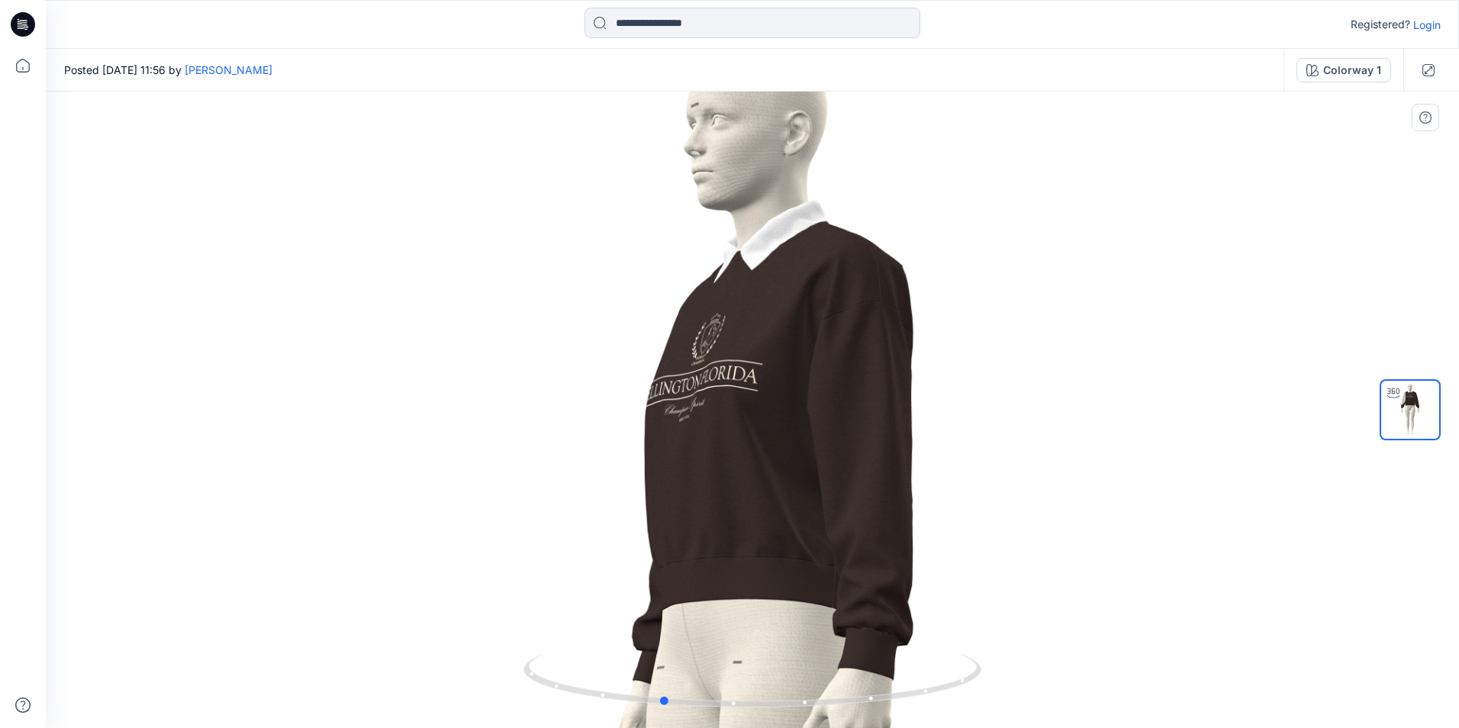
drag, startPoint x: 782, startPoint y: 708, endPoint x: 987, endPoint y: 704, distance: 204.6
click at [987, 704] on div at bounding box center [752, 410] width 1413 height 636
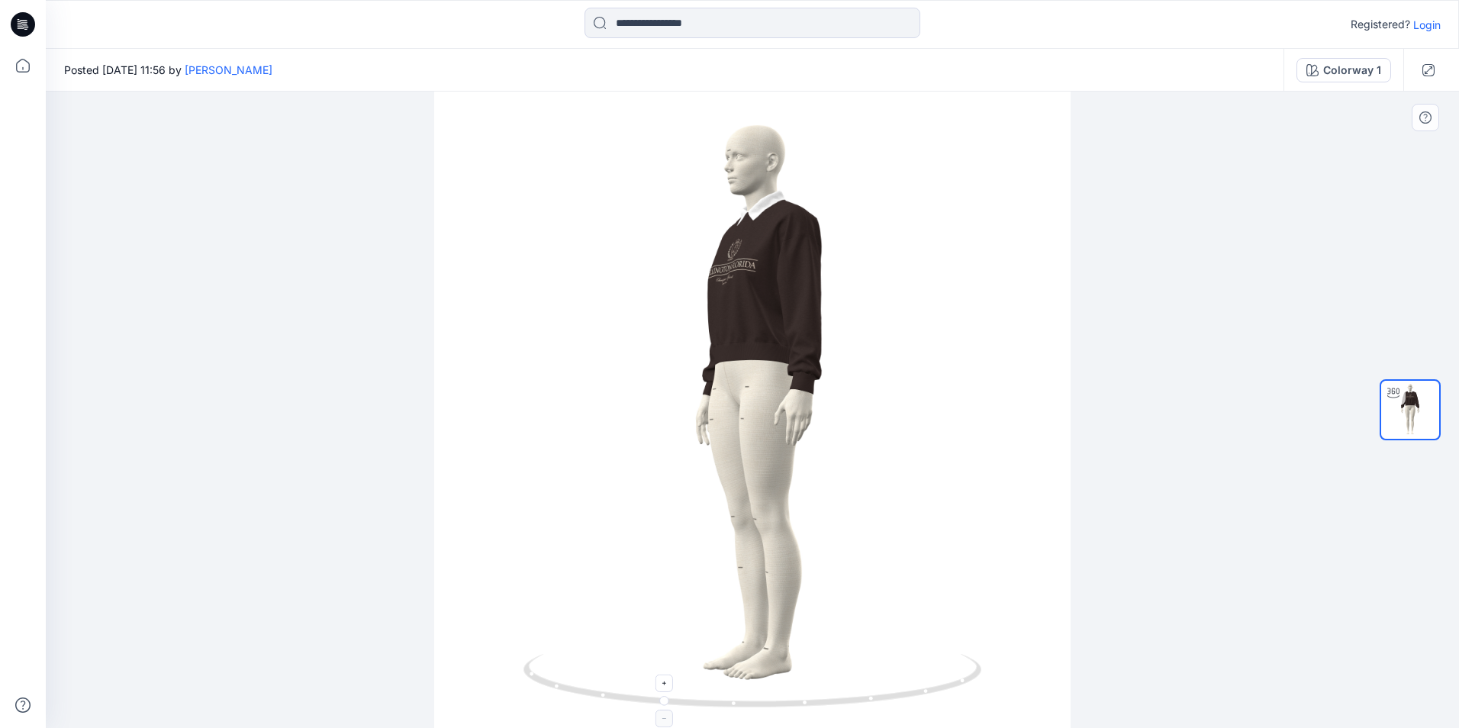
drag, startPoint x: 667, startPoint y: 709, endPoint x: 710, endPoint y: 710, distance: 43.5
click at [710, 710] on icon at bounding box center [754, 682] width 462 height 57
drag, startPoint x: 746, startPoint y: 710, endPoint x: 773, endPoint y: 711, distance: 26.7
click at [773, 711] on div at bounding box center [752, 410] width 1413 height 636
drag, startPoint x: 773, startPoint y: 711, endPoint x: 784, endPoint y: 711, distance: 11.4
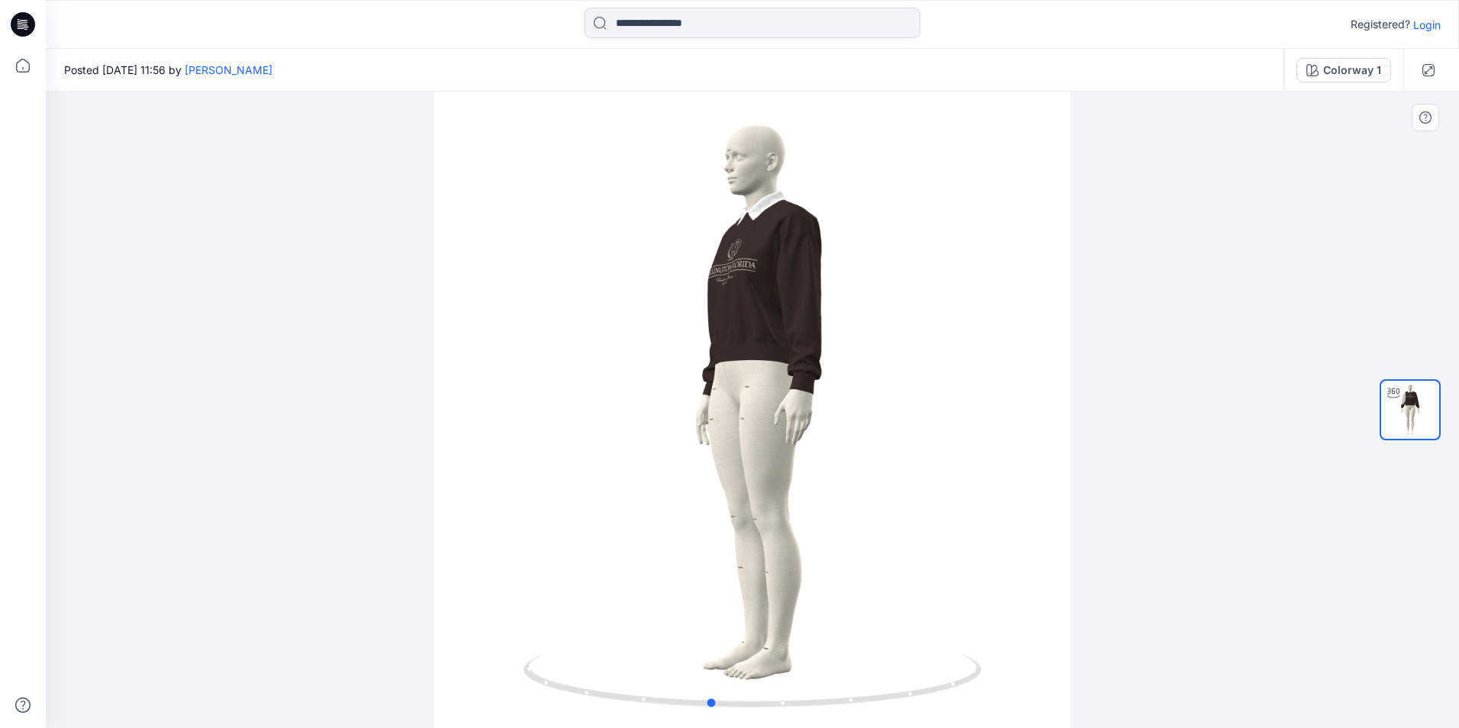
click at [784, 711] on img at bounding box center [752, 691] width 458 height 74
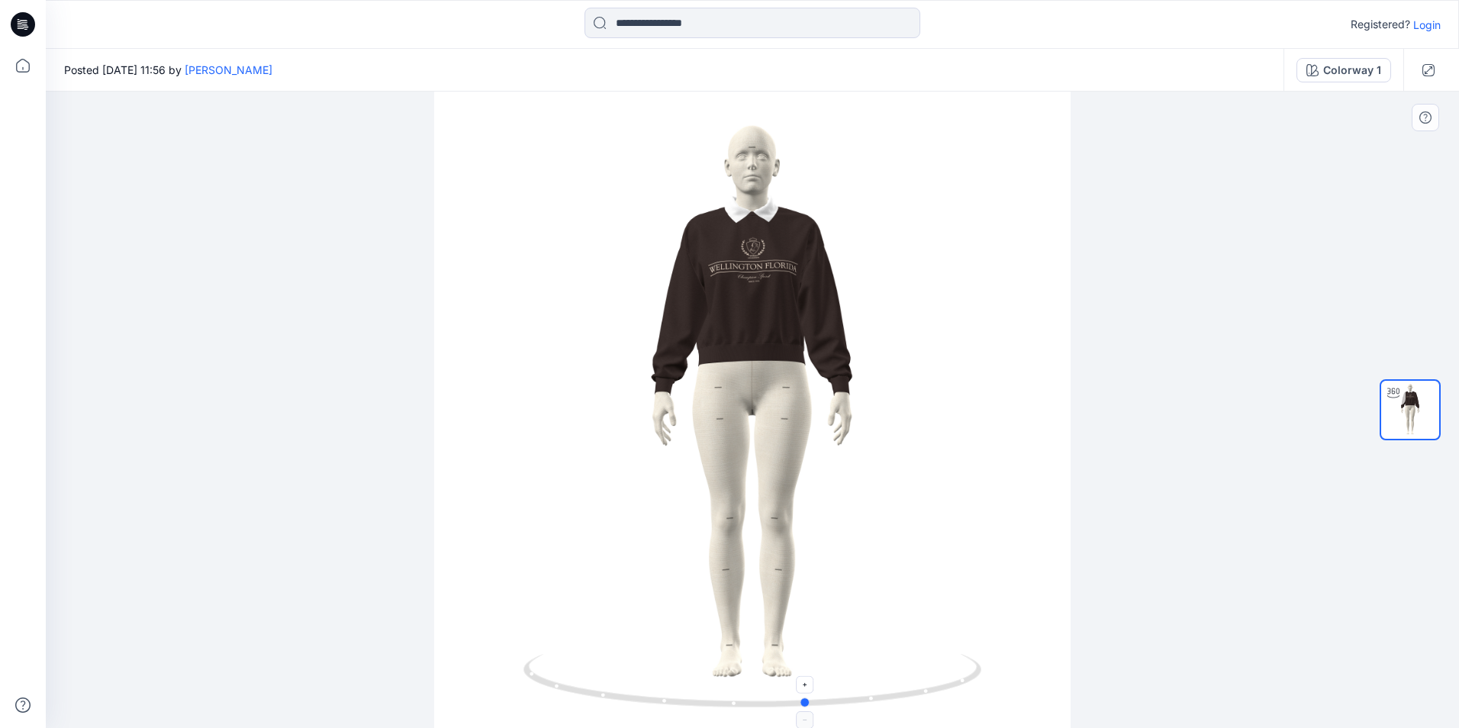
drag, startPoint x: 800, startPoint y: 707, endPoint x: 882, endPoint y: 703, distance: 82.5
click at [882, 703] on icon at bounding box center [754, 682] width 462 height 57
drag, startPoint x: 875, startPoint y: 703, endPoint x: 899, endPoint y: 703, distance: 24.4
click at [899, 703] on icon at bounding box center [754, 682] width 462 height 57
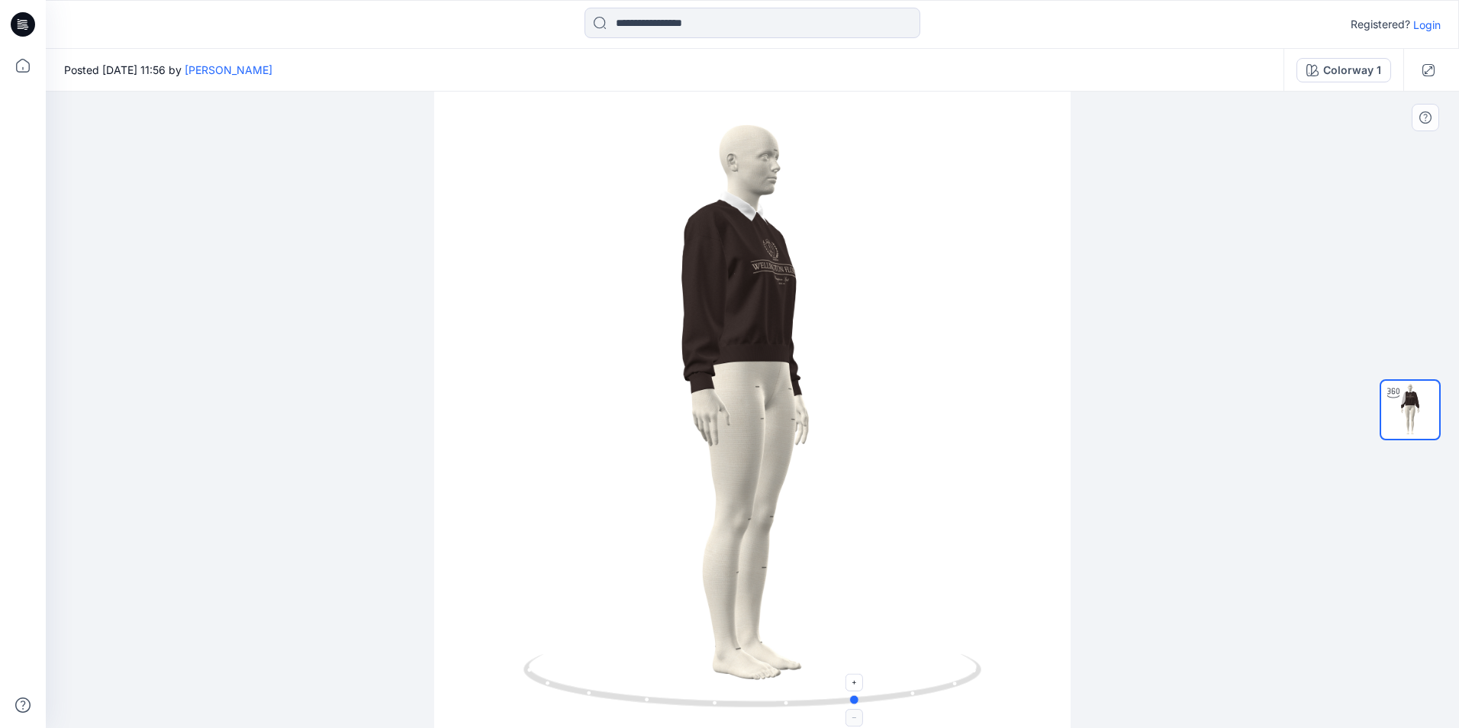
drag, startPoint x: 899, startPoint y: 703, endPoint x: 926, endPoint y: 698, distance: 27.1
click at [926, 698] on icon at bounding box center [754, 682] width 462 height 57
click at [931, 697] on icon at bounding box center [754, 682] width 462 height 57
drag, startPoint x: 919, startPoint y: 701, endPoint x: 931, endPoint y: 699, distance: 12.4
click at [931, 699] on icon at bounding box center [754, 682] width 462 height 57
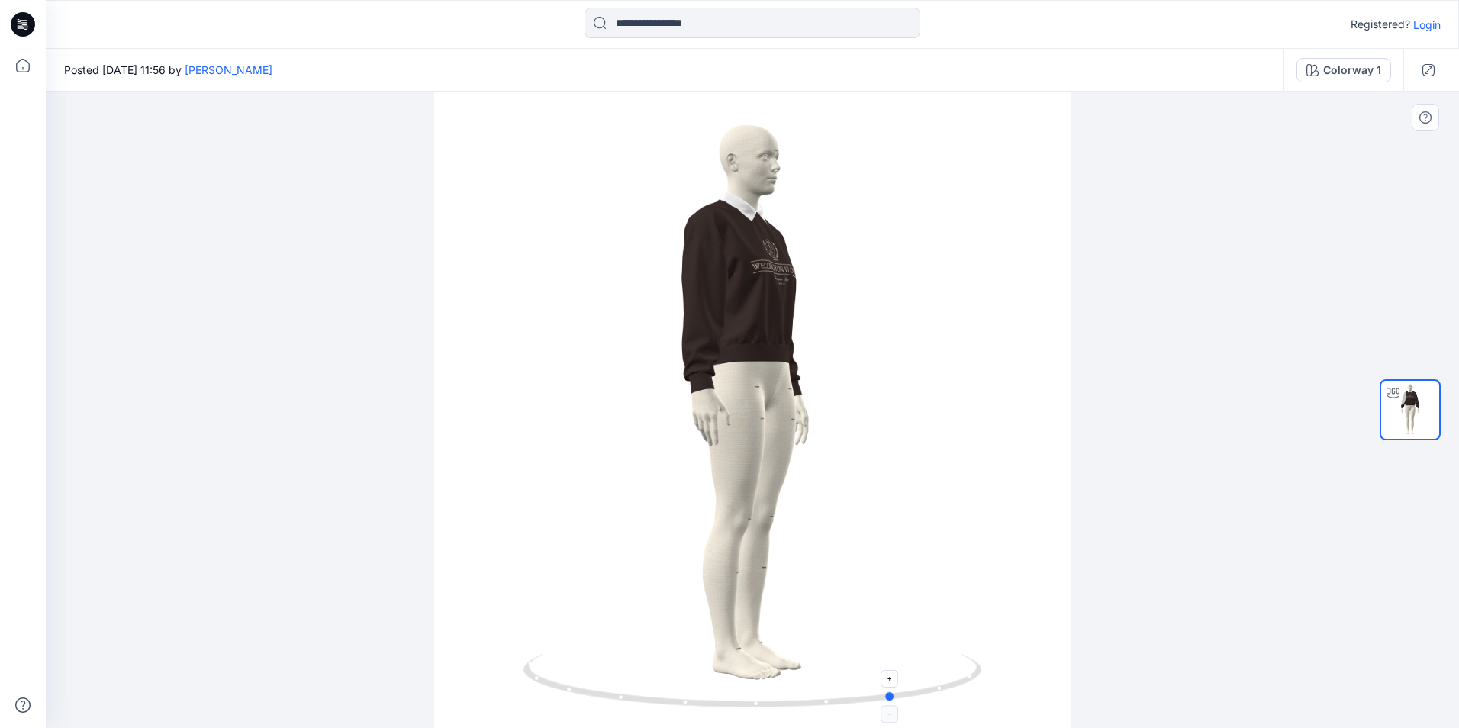
drag, startPoint x: 934, startPoint y: 699, endPoint x: 945, endPoint y: 694, distance: 11.6
click at [945, 694] on icon at bounding box center [754, 682] width 462 height 57
drag, startPoint x: 890, startPoint y: 700, endPoint x: 898, endPoint y: 699, distance: 8.4
click at [898, 699] on circle at bounding box center [899, 695] width 9 height 9
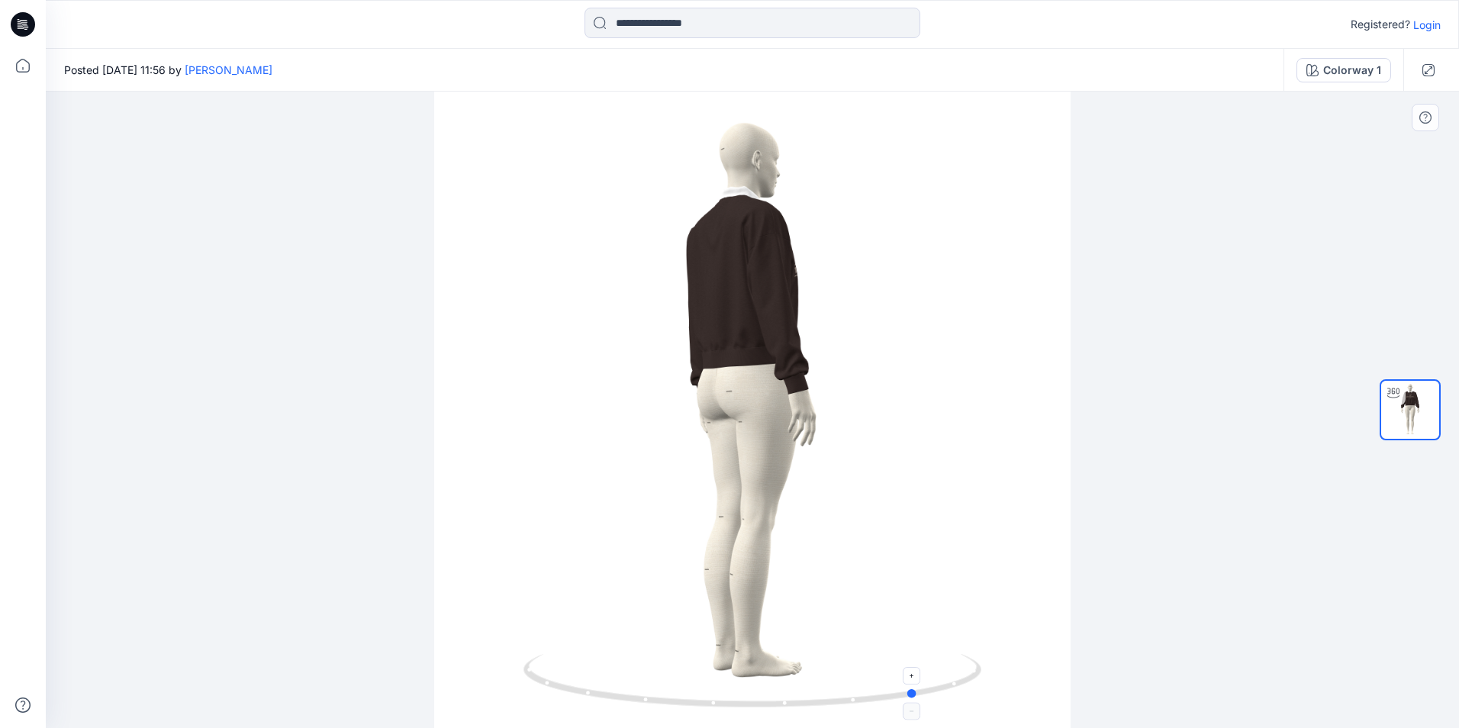
drag, startPoint x: 900, startPoint y: 697, endPoint x: 915, endPoint y: 695, distance: 14.7
click at [915, 695] on circle at bounding box center [913, 693] width 9 height 9
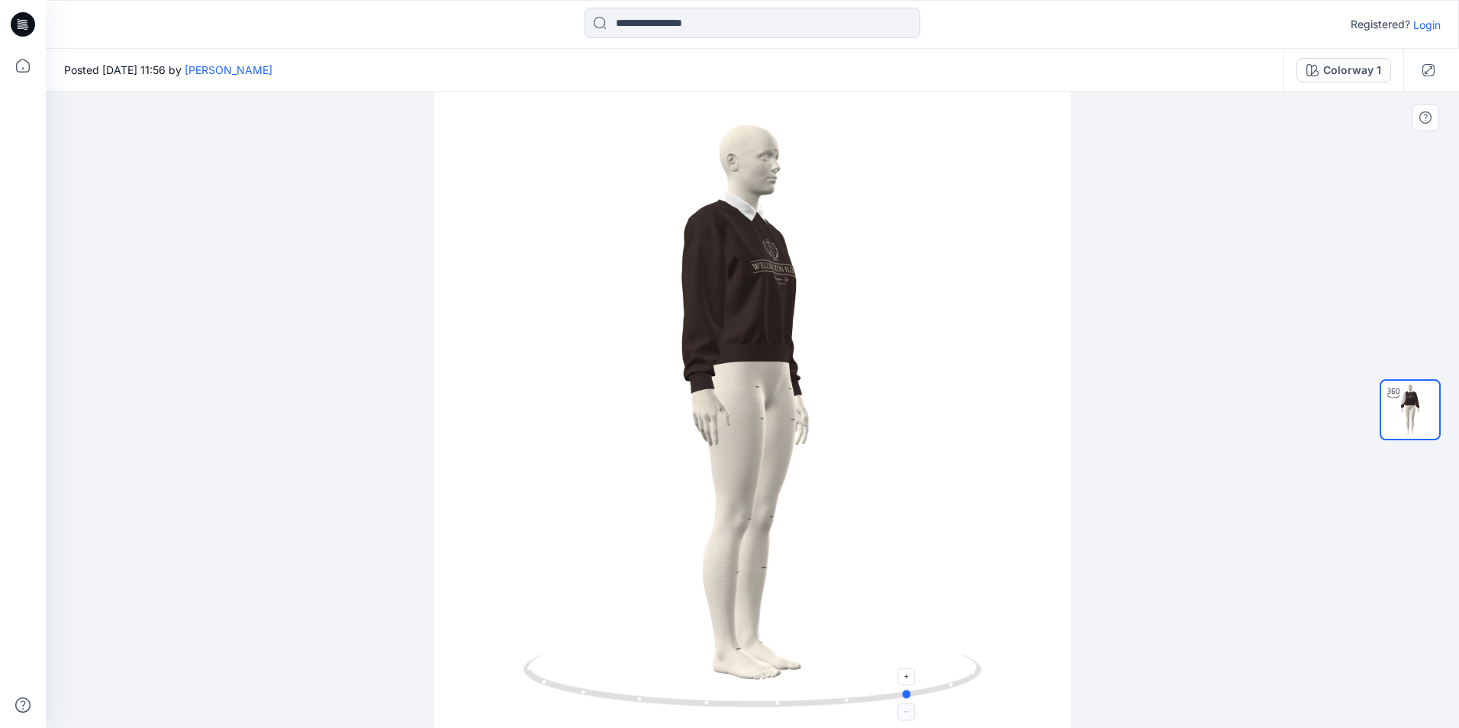
drag, startPoint x: 915, startPoint y: 695, endPoint x: 910, endPoint y: 701, distance: 8.1
click at [910, 701] on icon at bounding box center [754, 682] width 462 height 57
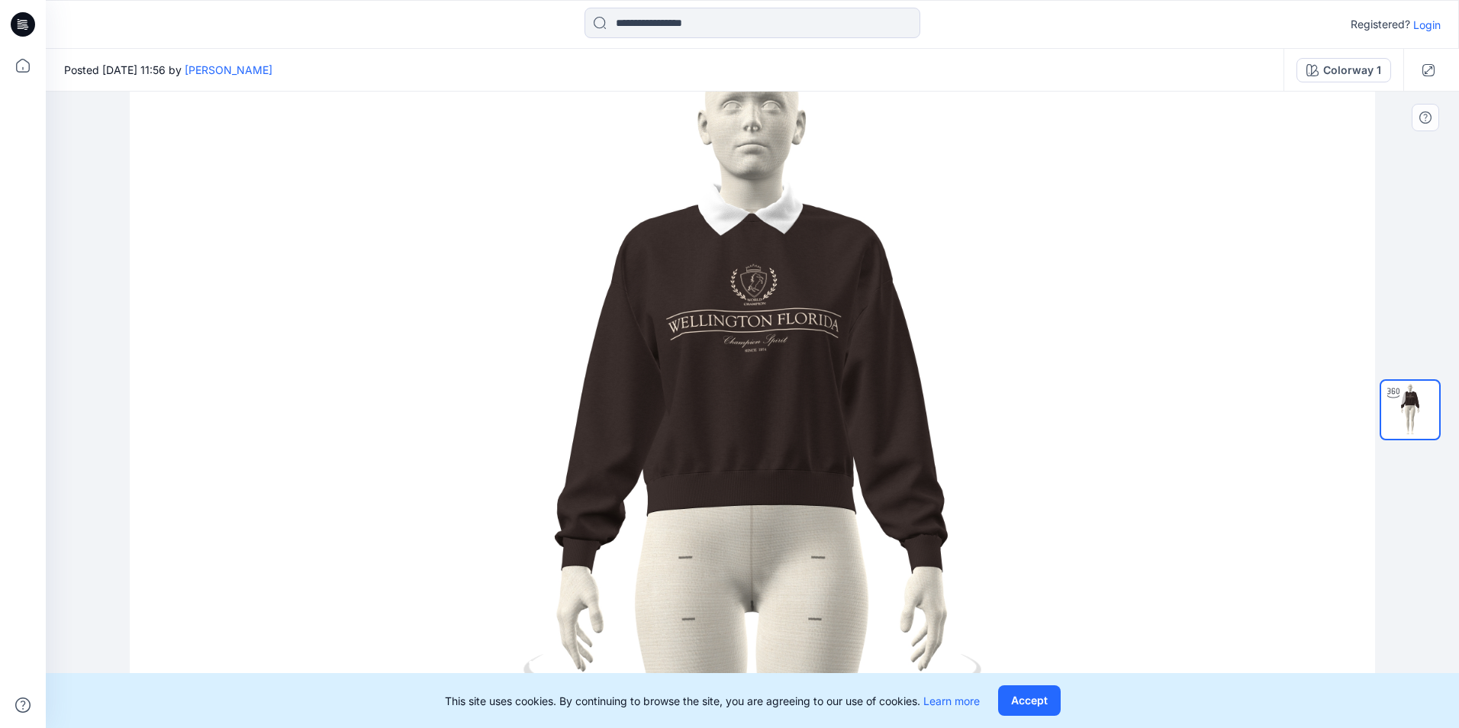
drag, startPoint x: 1023, startPoint y: 426, endPoint x: 1049, endPoint y: 617, distance: 193.3
click at [1049, 617] on img at bounding box center [753, 602] width 1246 height 1246
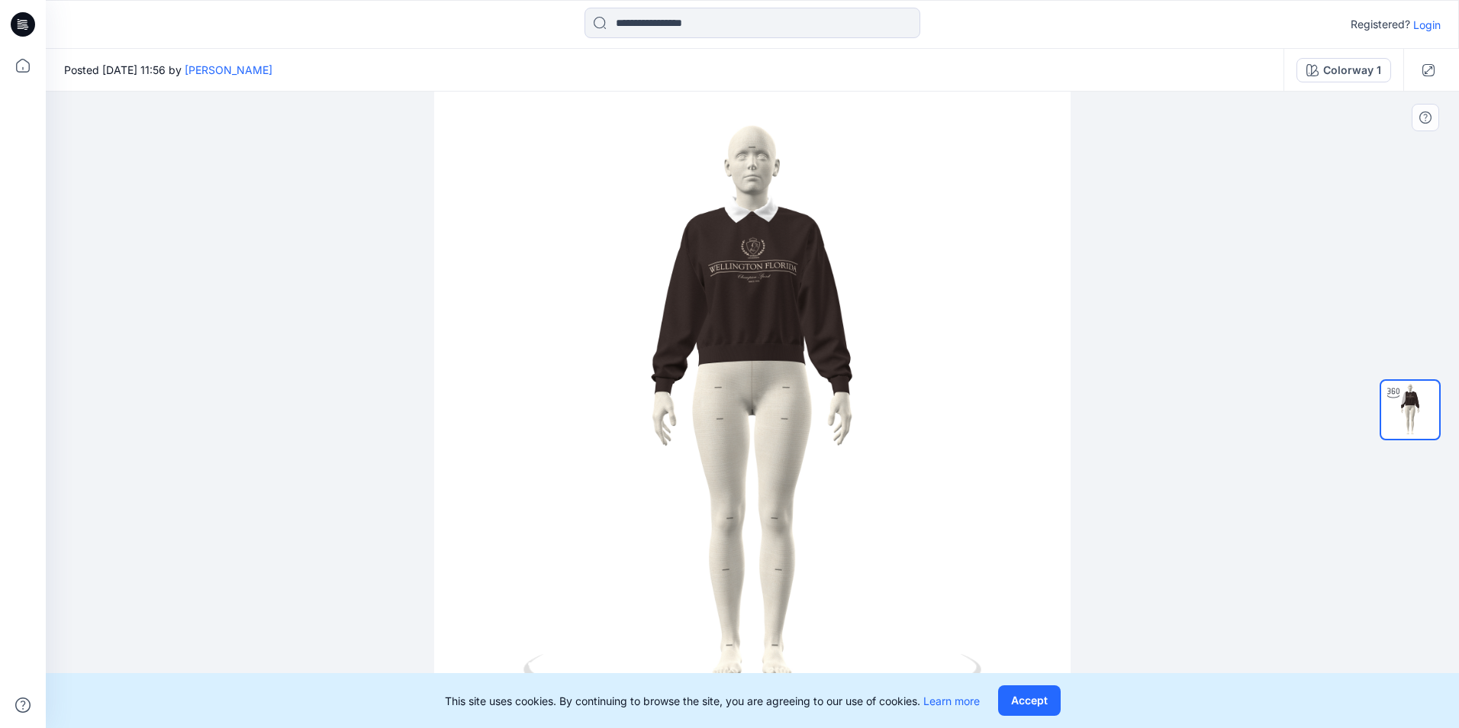
drag, startPoint x: 790, startPoint y: 627, endPoint x: 887, endPoint y: 629, distance: 96.9
click at [887, 629] on div at bounding box center [752, 410] width 1413 height 636
click at [1035, 694] on button "Accept" at bounding box center [1029, 700] width 63 height 31
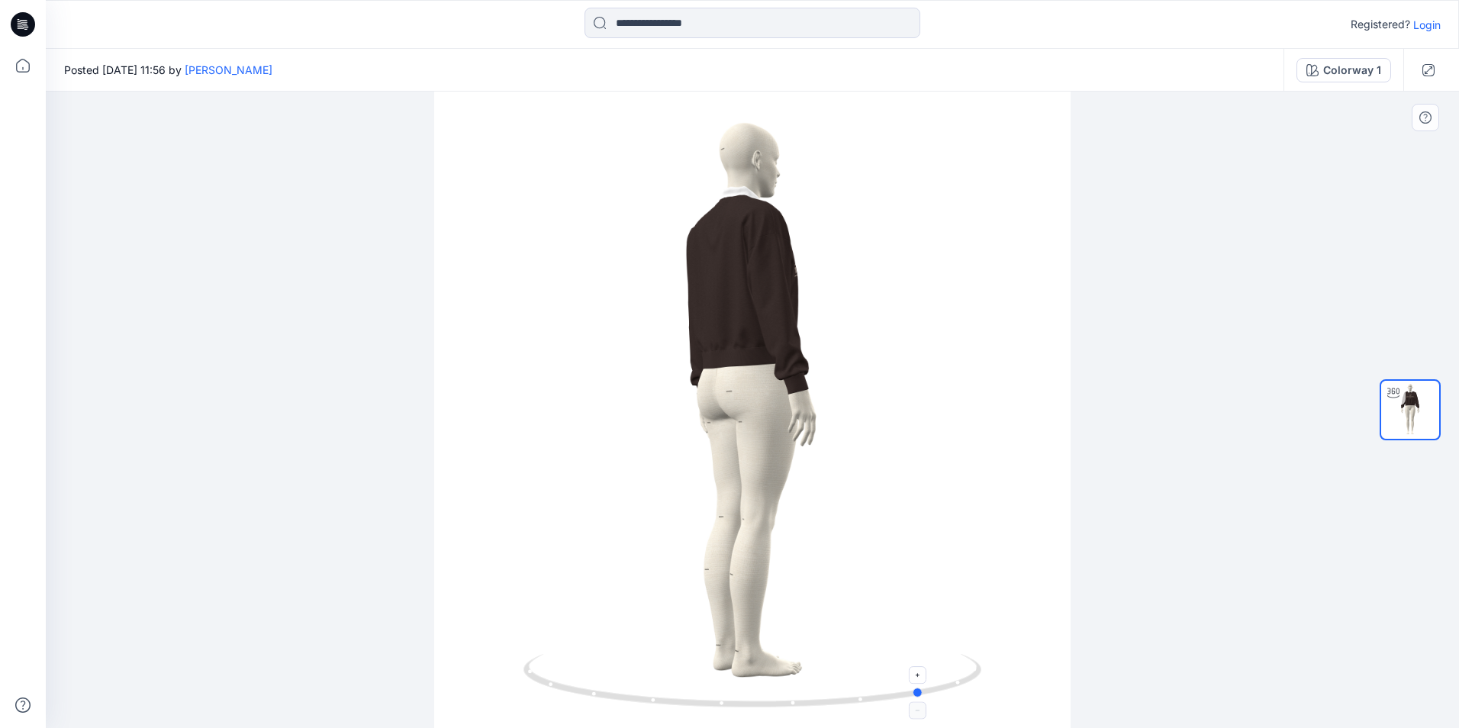
drag, startPoint x: 877, startPoint y: 705, endPoint x: 923, endPoint y: 696, distance: 46.7
click at [923, 696] on icon at bounding box center [754, 682] width 462 height 57
drag, startPoint x: 915, startPoint y: 697, endPoint x: 971, endPoint y: 694, distance: 55.8
click at [971, 694] on icon at bounding box center [754, 682] width 462 height 57
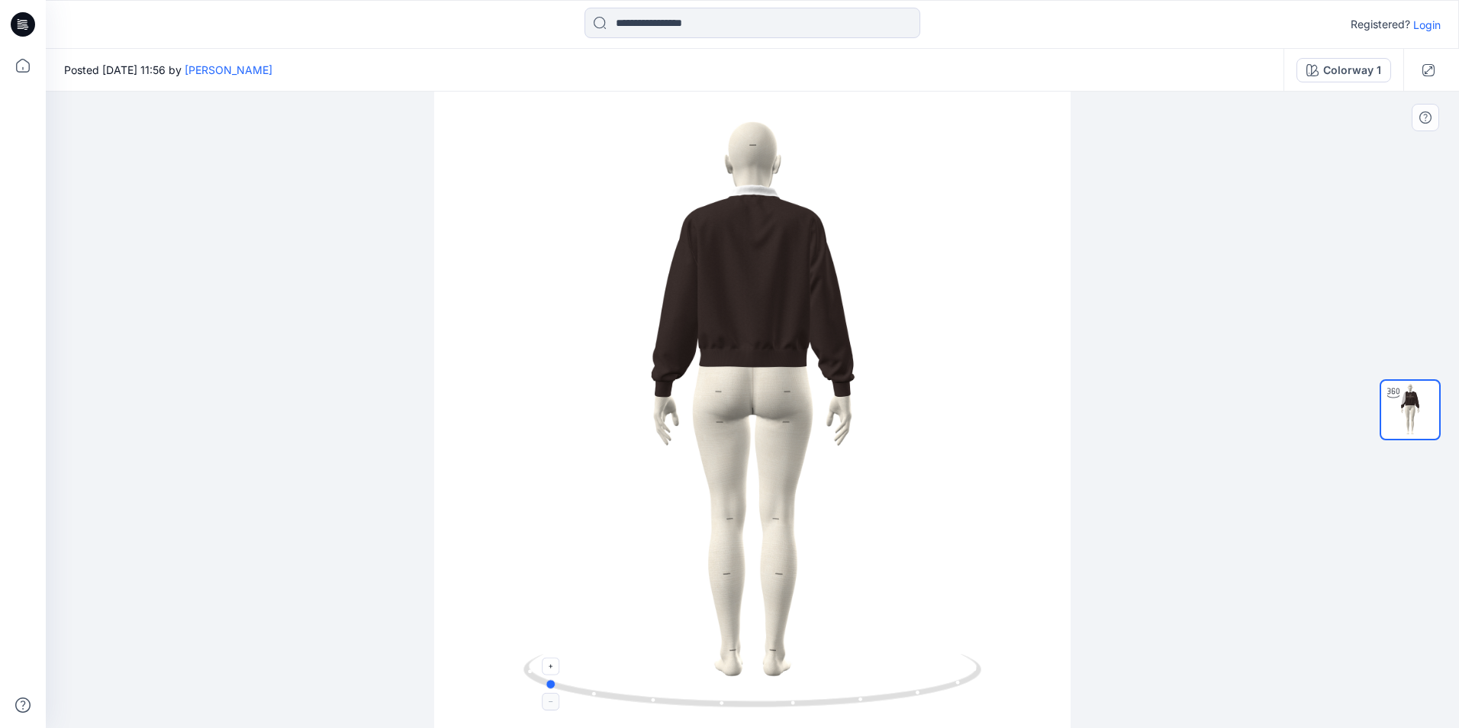
drag, startPoint x: 899, startPoint y: 701, endPoint x: 921, endPoint y: 699, distance: 22.2
click at [921, 699] on icon at bounding box center [754, 682] width 462 height 57
drag, startPoint x: 921, startPoint y: 699, endPoint x: 956, endPoint y: 694, distance: 35.4
click at [956, 694] on icon at bounding box center [754, 682] width 462 height 57
